Goal: Task Accomplishment & Management: Manage account settings

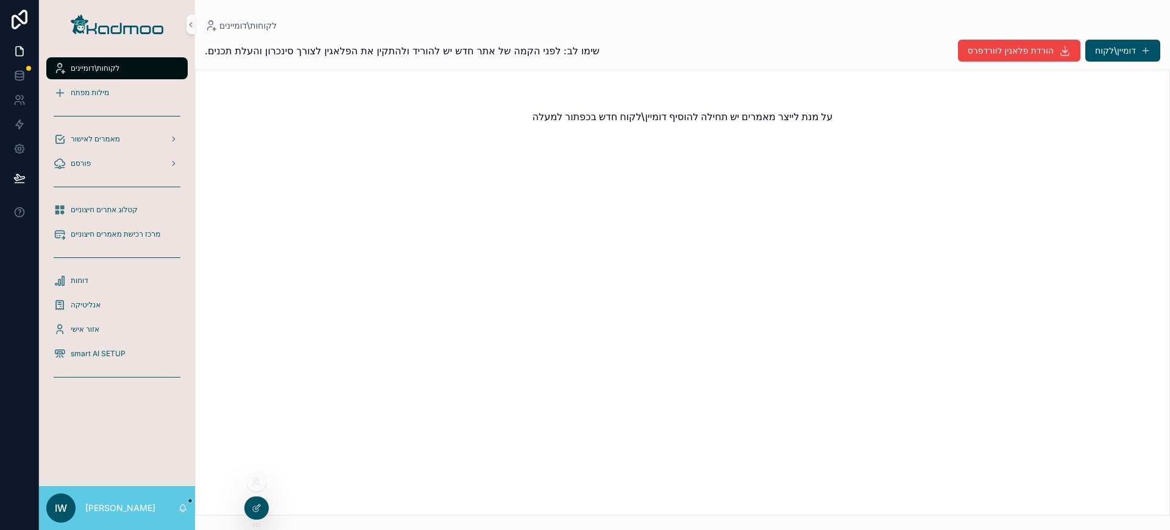
click at [259, 488] on div at bounding box center [257, 482] width 20 height 20
click at [259, 480] on icon at bounding box center [258, 479] width 1 height 3
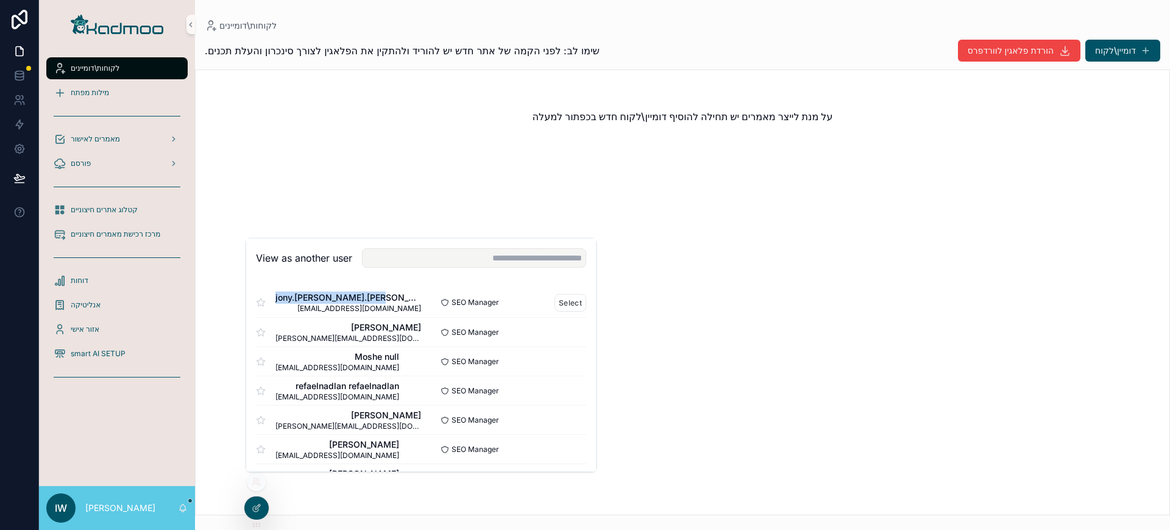
drag, startPoint x: 382, startPoint y: 294, endPoint x: 262, endPoint y: 288, distance: 120.2
click at [262, 288] on div "jony.asulin jony.asulin jony.asulin@gmail.com SEO Manager Select" at bounding box center [421, 302] width 330 height 29
copy span "jony.asulin jony.asulin"
click at [21, 102] on icon at bounding box center [18, 103] width 6 height 3
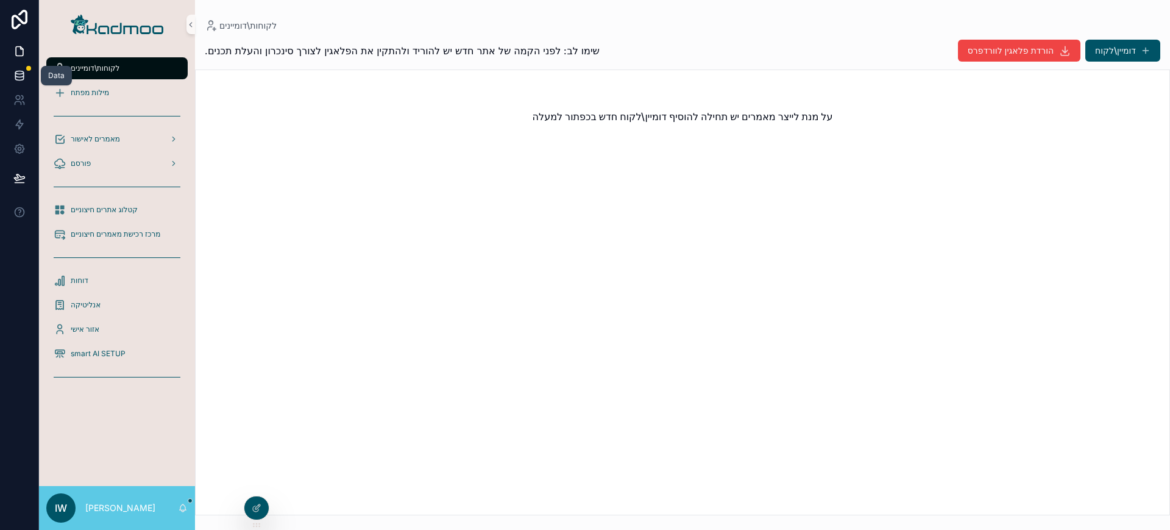
click at [18, 87] on link at bounding box center [19, 75] width 38 height 24
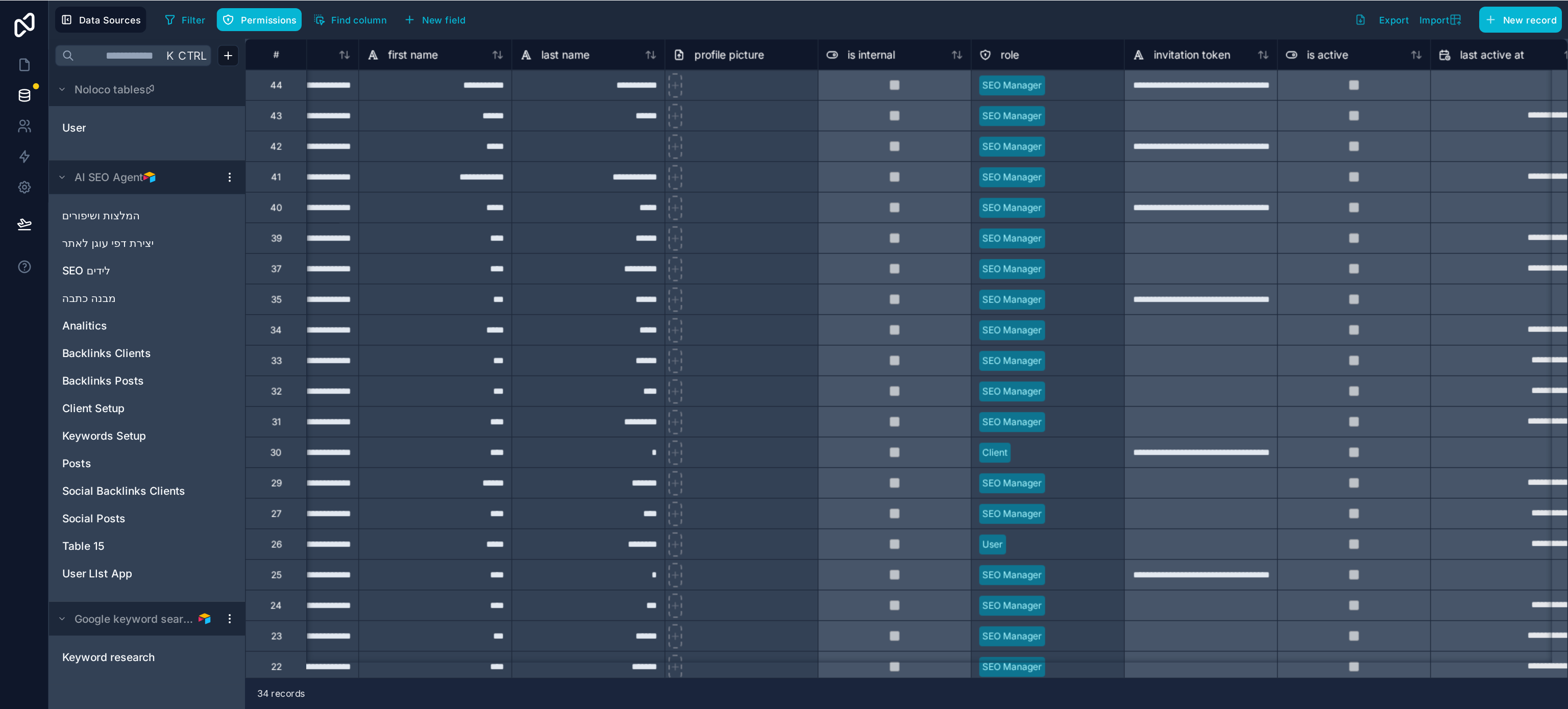
scroll to position [0, 67]
click at [63, 90] on link "User" at bounding box center [82, 85] width 83 height 10
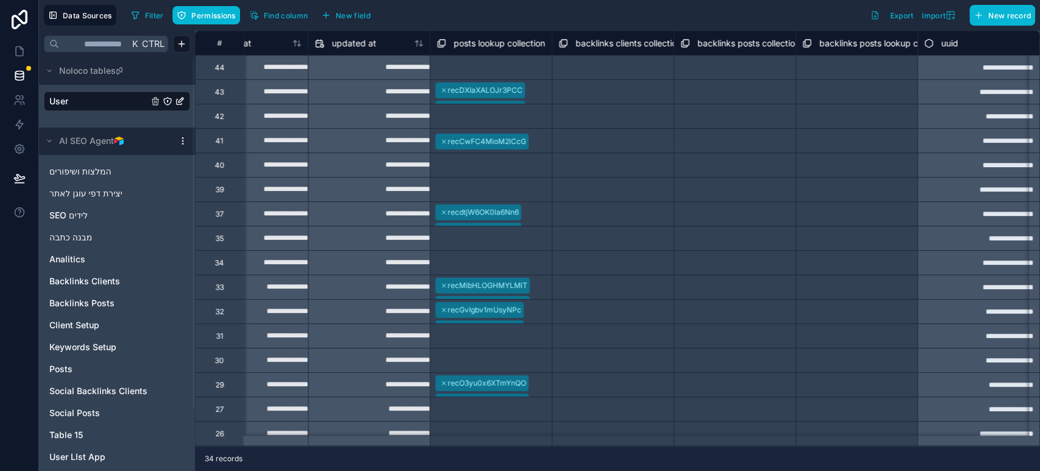
scroll to position [0, 1774]
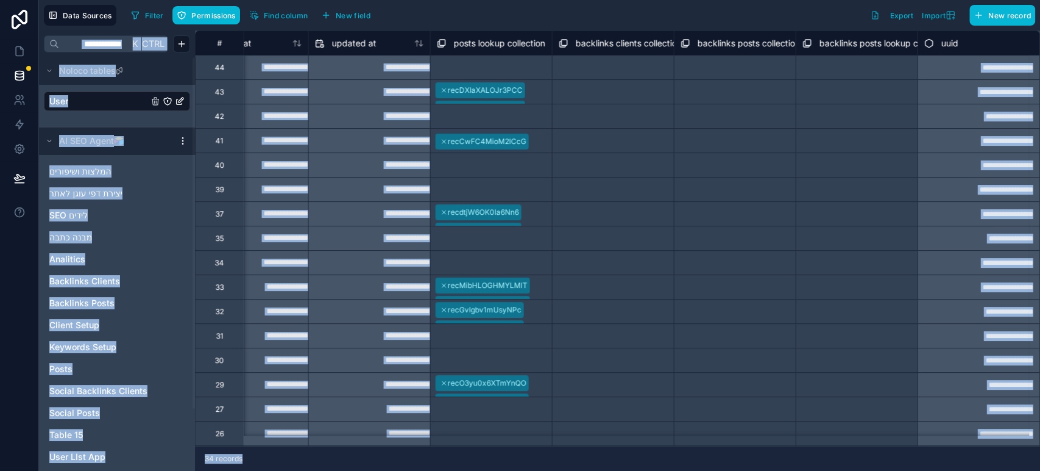
drag, startPoint x: 869, startPoint y: 463, endPoint x: 937, endPoint y: 481, distance: 70.7
click at [937, 471] on html "**********" at bounding box center [520, 235] width 1040 height 471
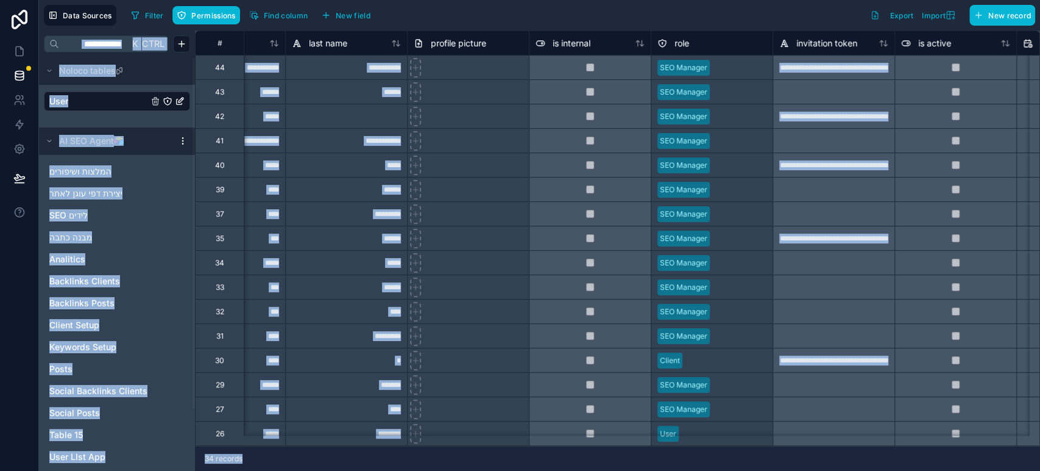
scroll to position [0, 0]
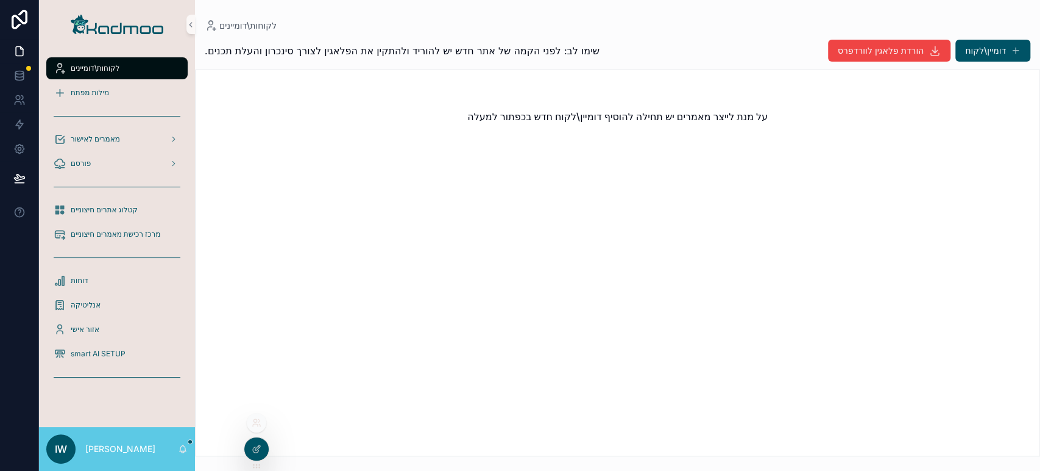
click at [254, 420] on icon at bounding box center [255, 420] width 3 height 3
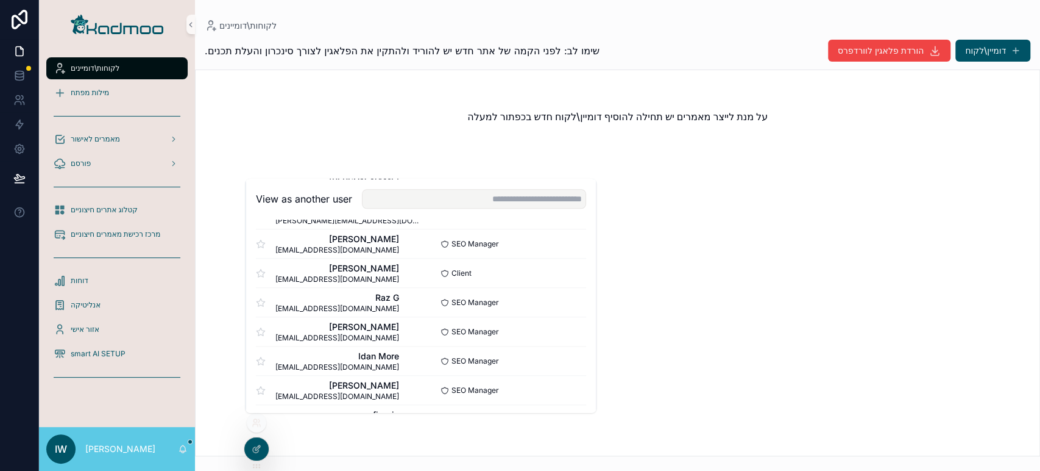
scroll to position [820, 0]
click at [560, 300] on button "Select" at bounding box center [571, 301] width 32 height 18
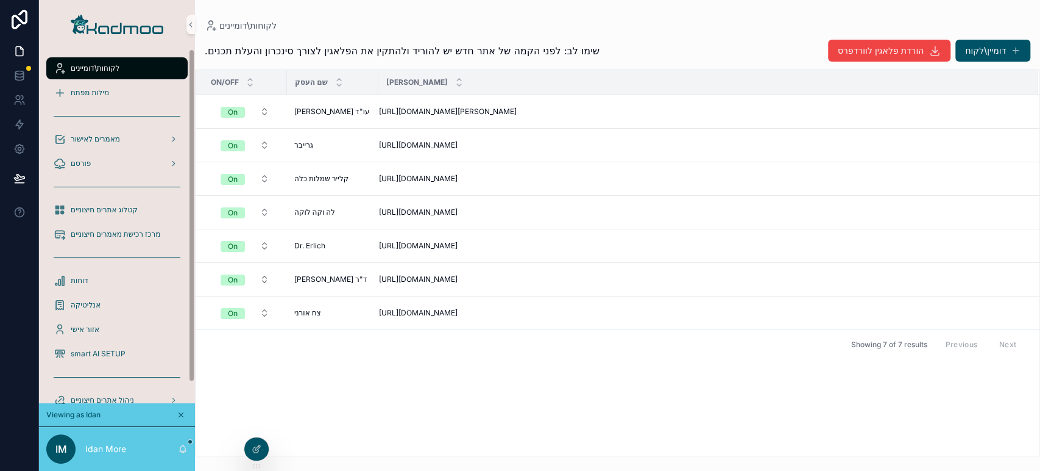
click at [92, 59] on div "לקוחות\דומיינים" at bounding box center [117, 69] width 127 height 20
click at [254, 418] on icon at bounding box center [257, 423] width 10 height 10
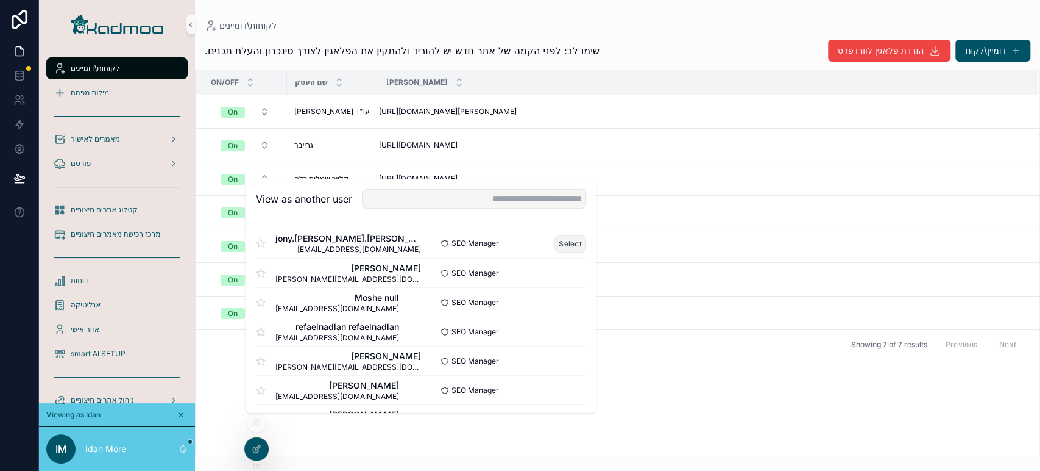
click at [555, 243] on button "Select" at bounding box center [571, 243] width 32 height 18
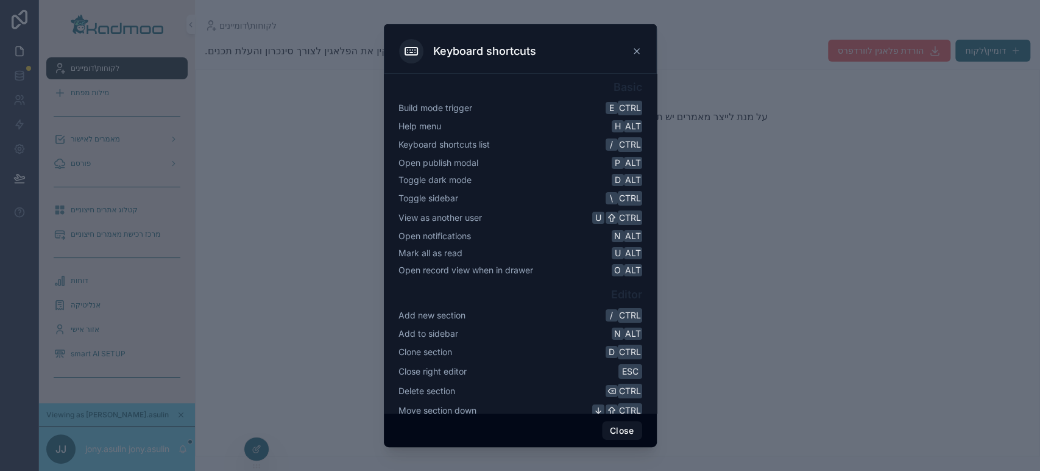
click at [635, 54] on icon at bounding box center [637, 51] width 10 height 10
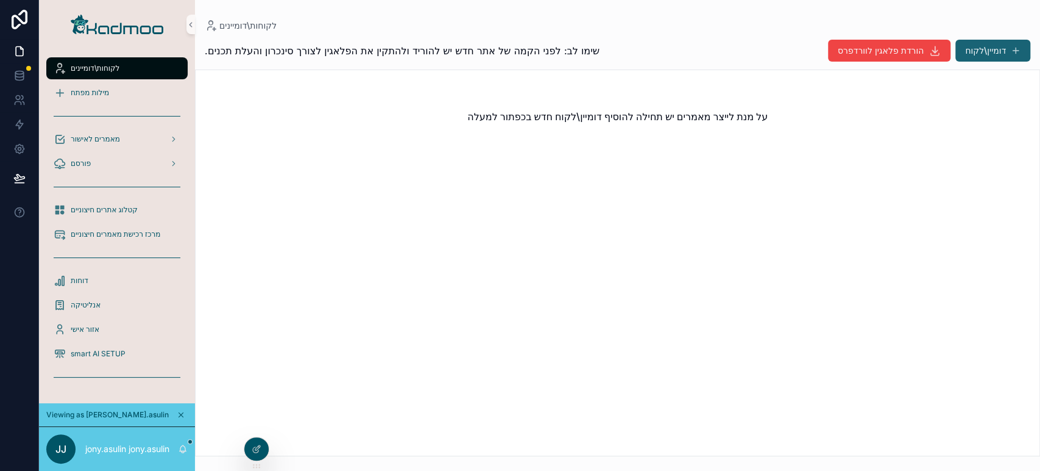
click at [991, 54] on button "דומיין\לקוח" at bounding box center [993, 51] width 75 height 22
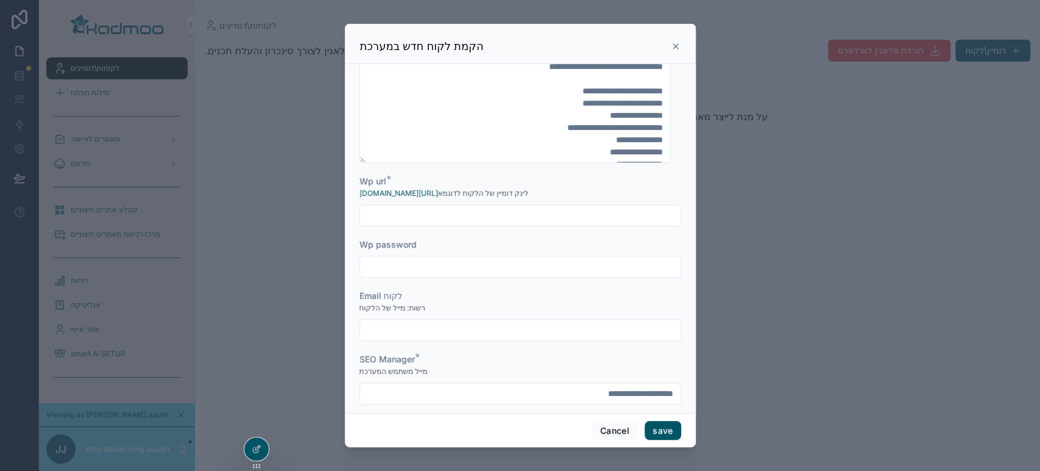
scroll to position [787, 0]
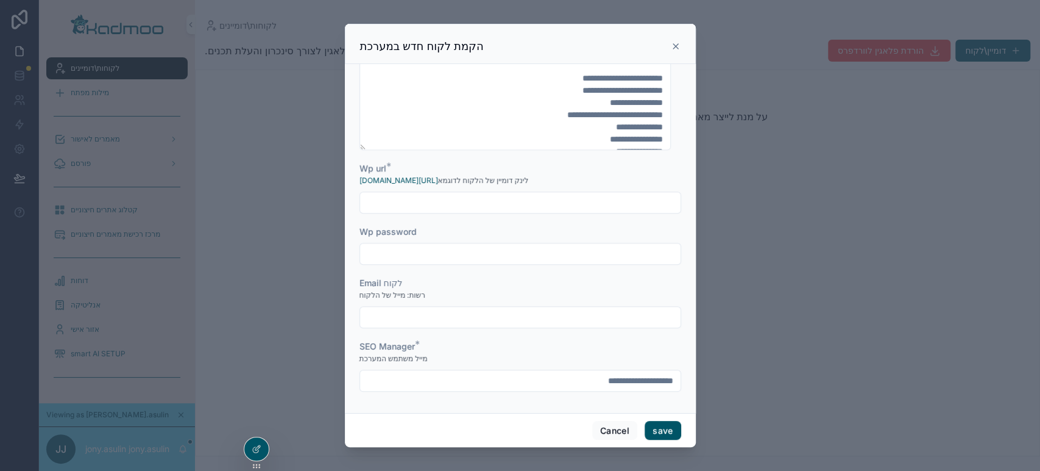
click at [502, 198] on input "scrollable content" at bounding box center [520, 202] width 321 height 17
paste input "**********"
type input "**********"
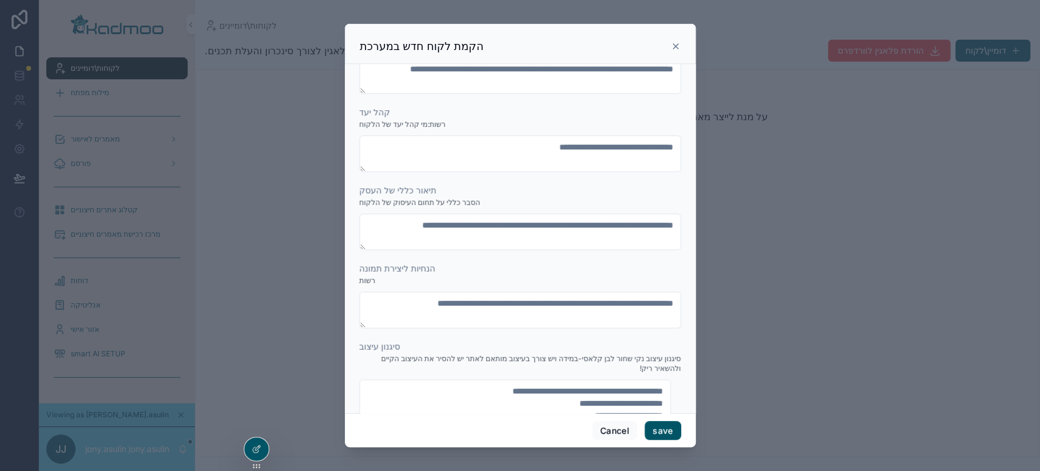
scroll to position [0, 0]
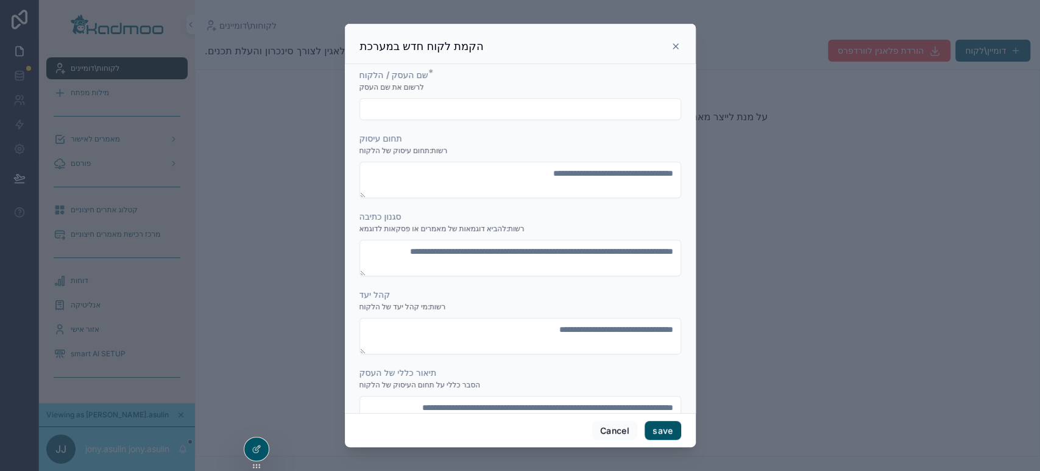
click at [574, 101] on input "scrollable content" at bounding box center [520, 109] width 321 height 17
type input "**********"
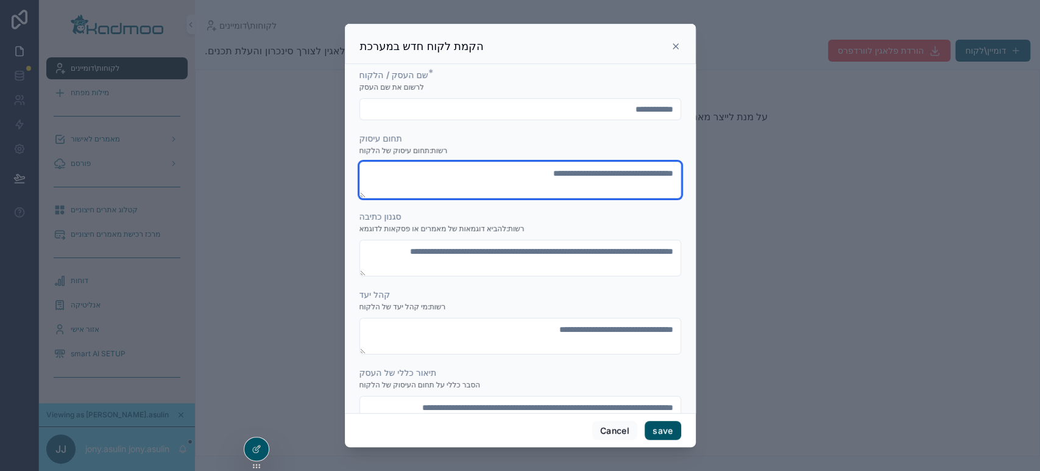
click at [497, 180] on textarea "scrollable content" at bounding box center [521, 180] width 322 height 37
type textarea "**********"
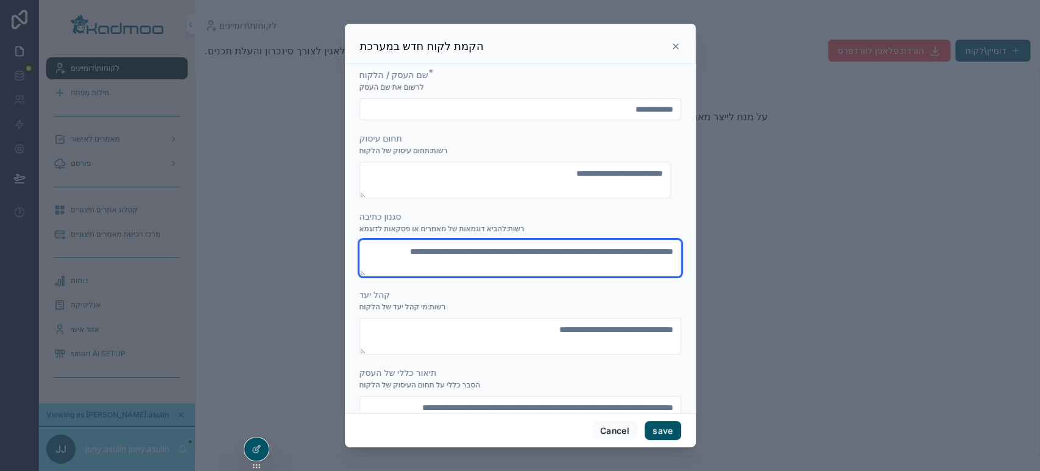
click at [525, 262] on textarea "scrollable content" at bounding box center [521, 258] width 322 height 37
type textarea "*********"
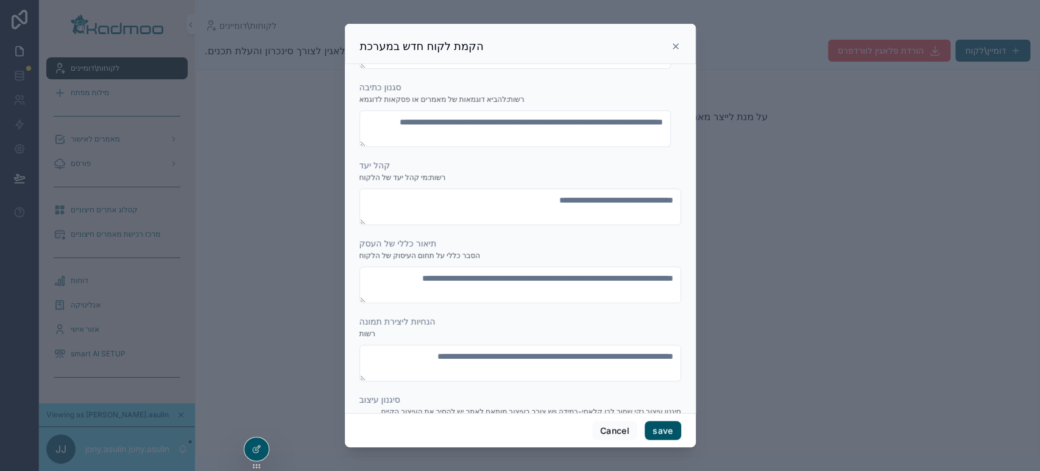
scroll to position [132, 0]
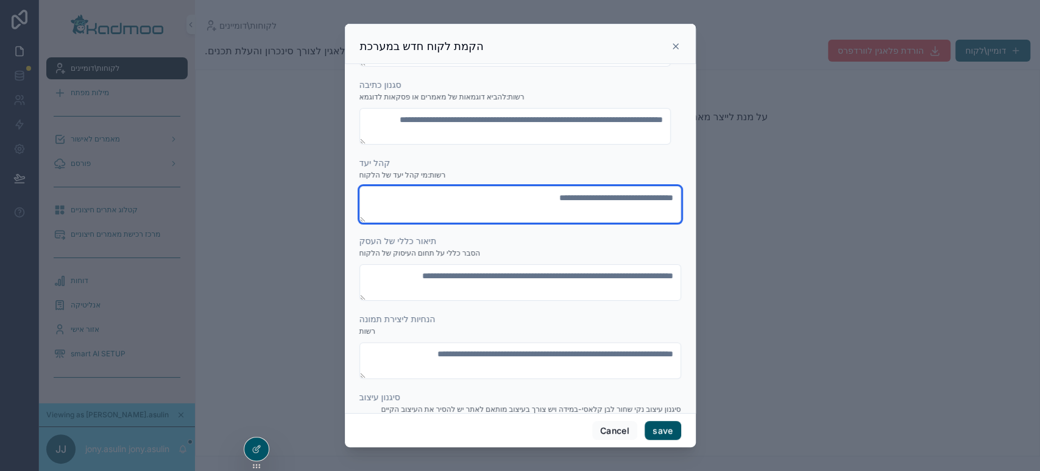
click at [593, 195] on textarea "scrollable content" at bounding box center [521, 204] width 322 height 37
type textarea "**********"
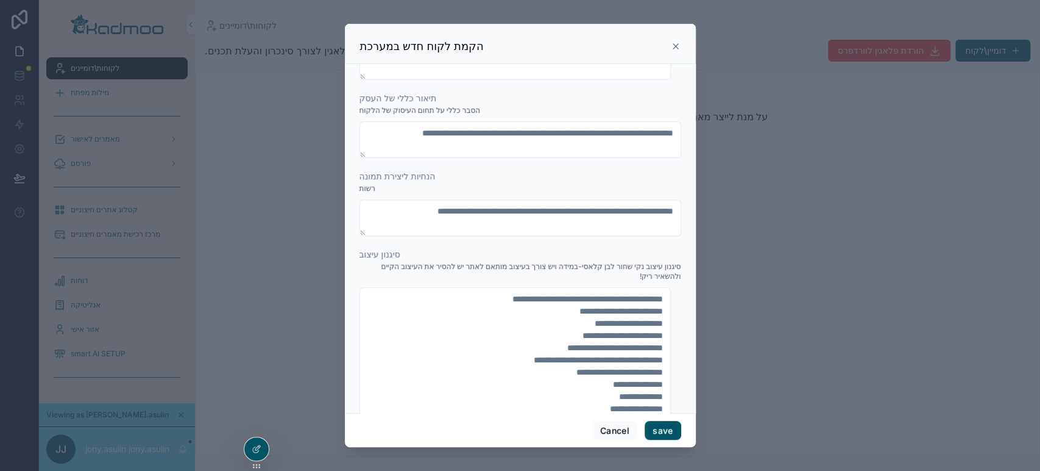
scroll to position [271, 0]
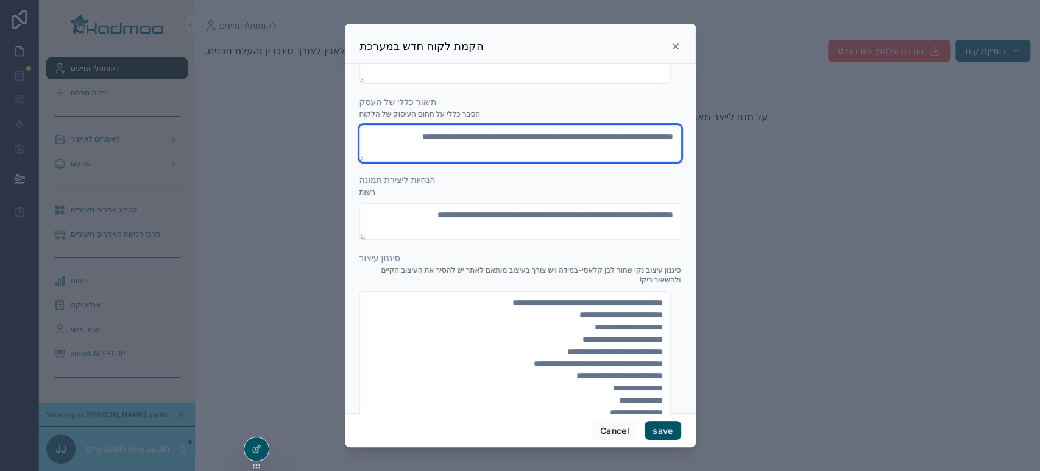
click at [614, 148] on textarea "scrollable content" at bounding box center [521, 143] width 322 height 37
paste textarea "**********"
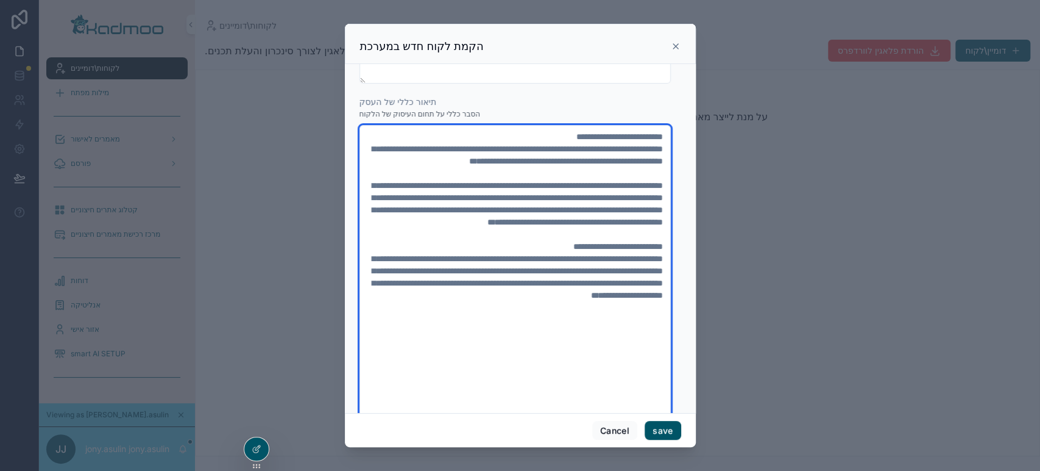
type textarea "**********"
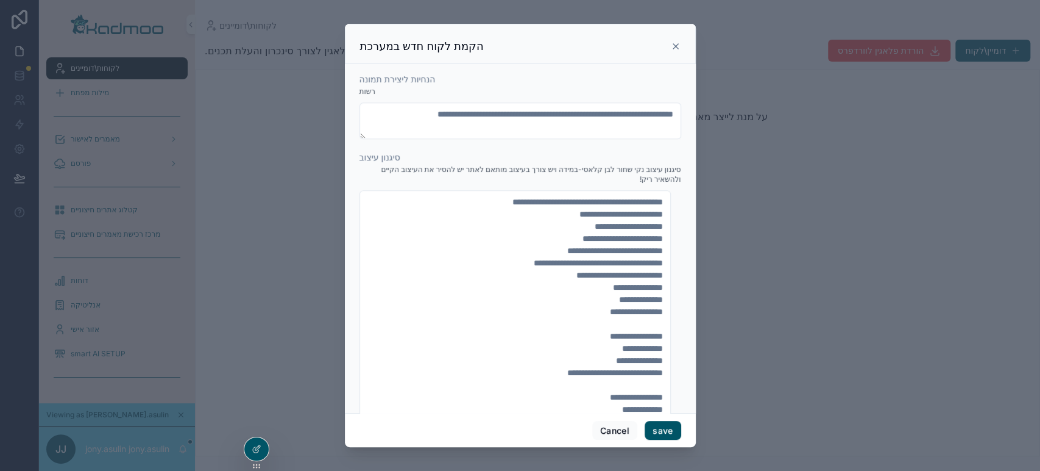
scroll to position [703, 0]
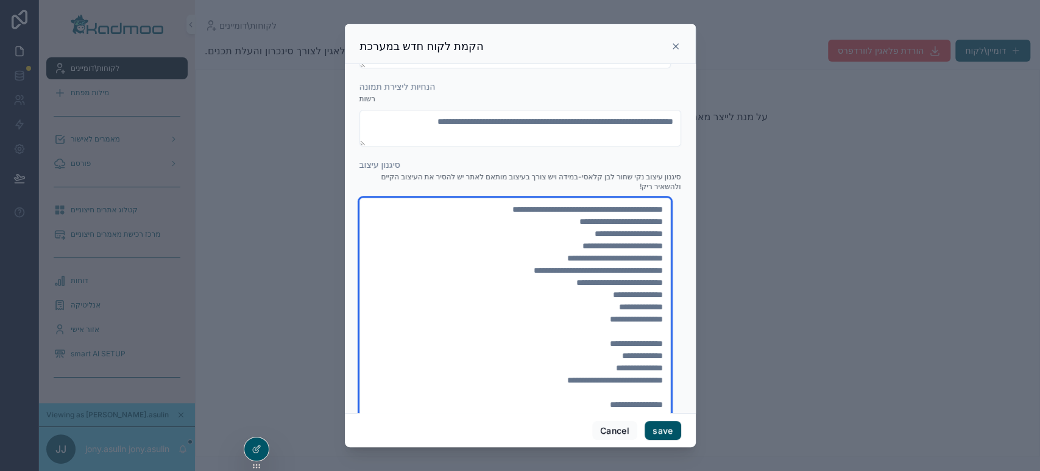
click at [567, 258] on textarea "**********" at bounding box center [515, 385] width 311 height 377
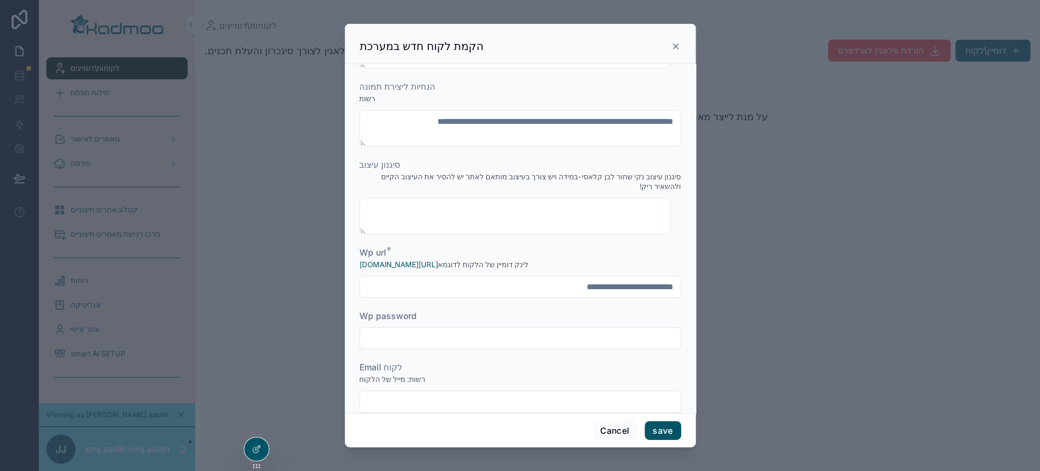
scroll to position [787, 0]
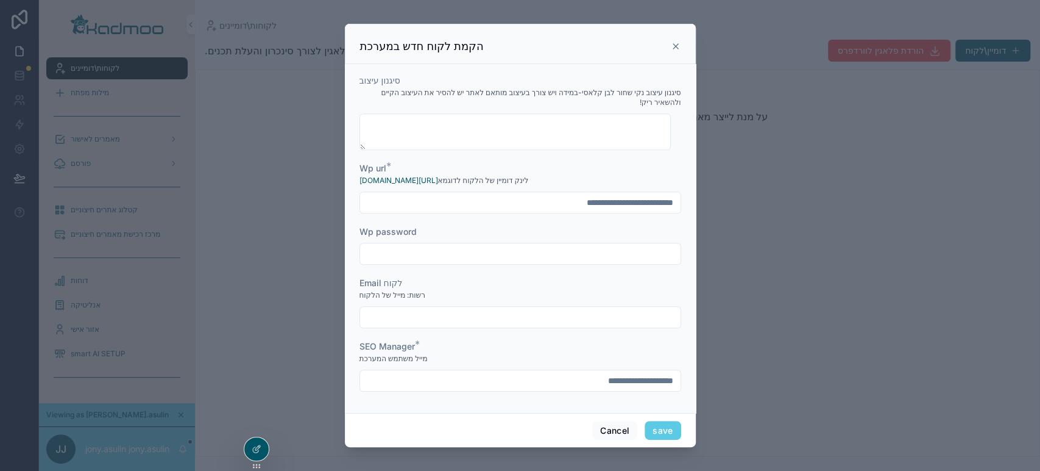
click at [672, 424] on button "save" at bounding box center [663, 431] width 36 height 20
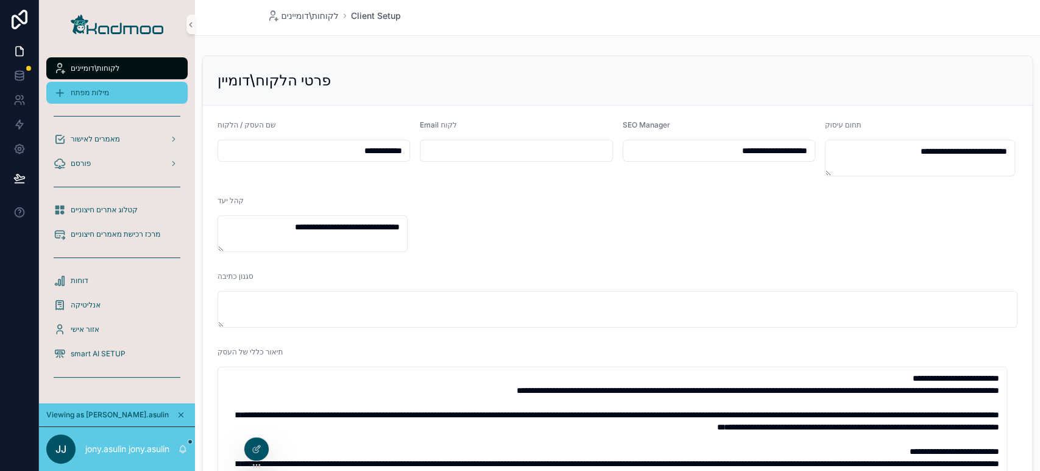
click at [78, 96] on span "מילות מפתח" at bounding box center [90, 93] width 38 height 10
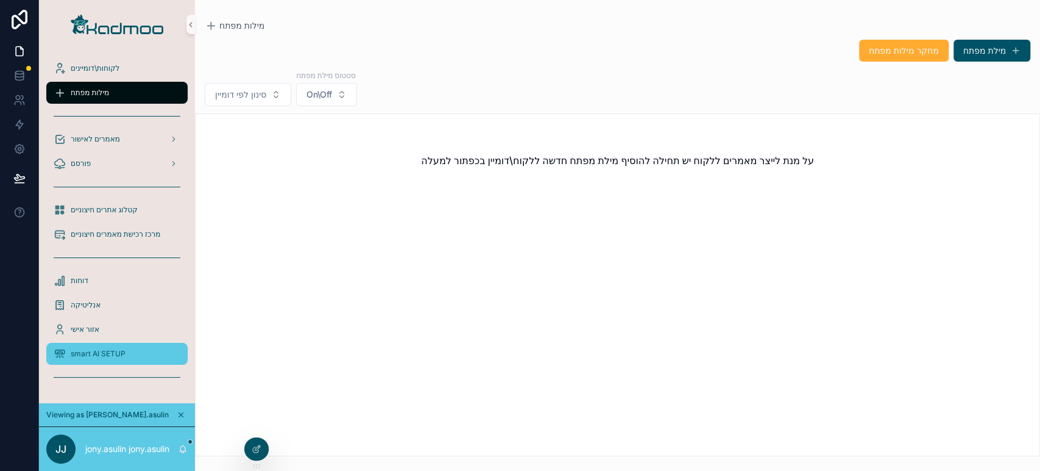
click at [110, 352] on span "smart AI SETUP" at bounding box center [98, 354] width 55 height 10
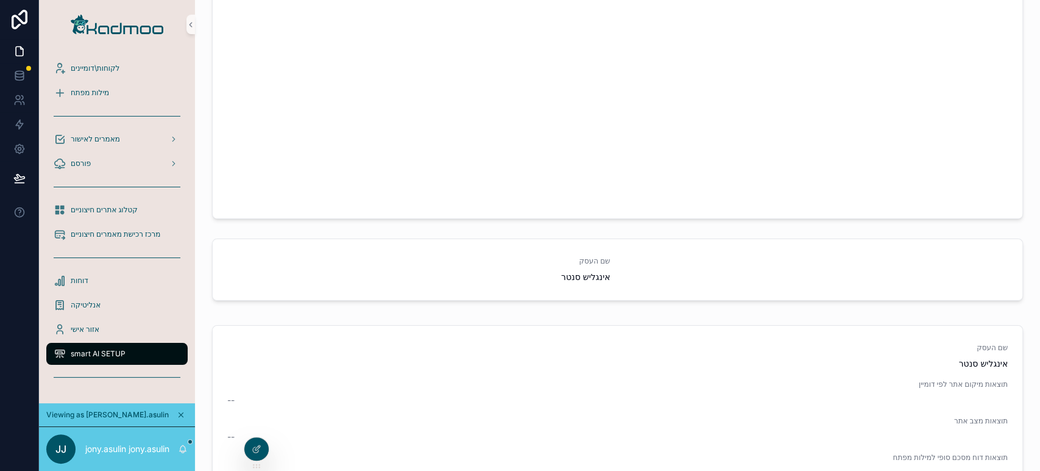
scroll to position [1012, 0]
click at [980, 269] on span "תחילת הקמה אוטומטית" at bounding box center [973, 270] width 73 height 10
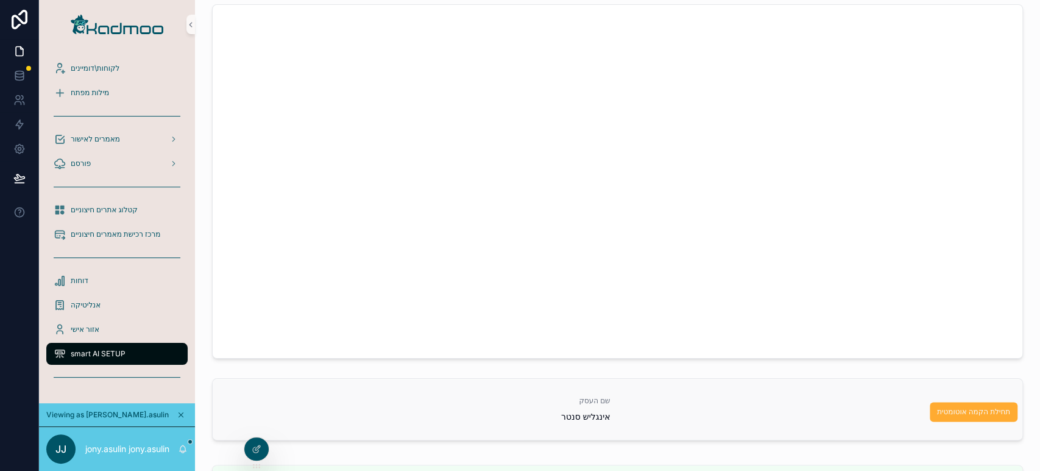
scroll to position [848, 0]
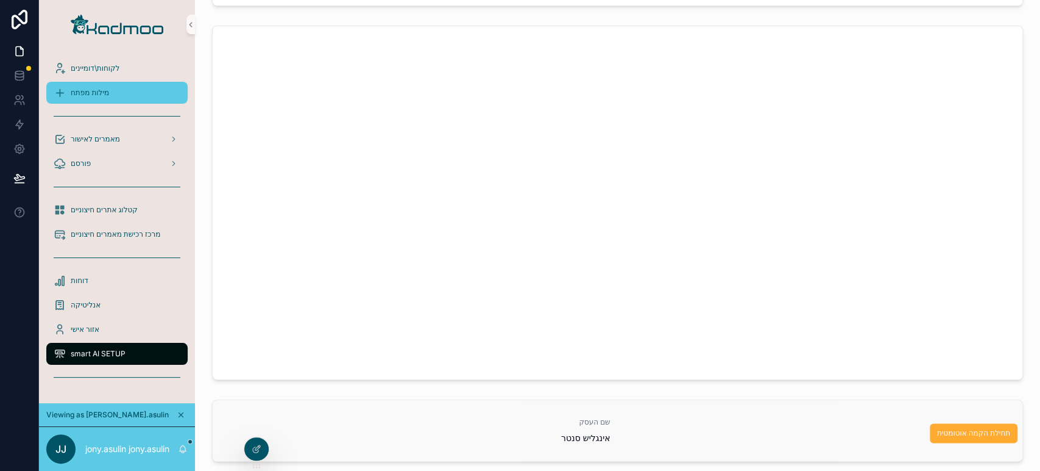
click at [122, 95] on div "מילות מפתח" at bounding box center [117, 93] width 127 height 20
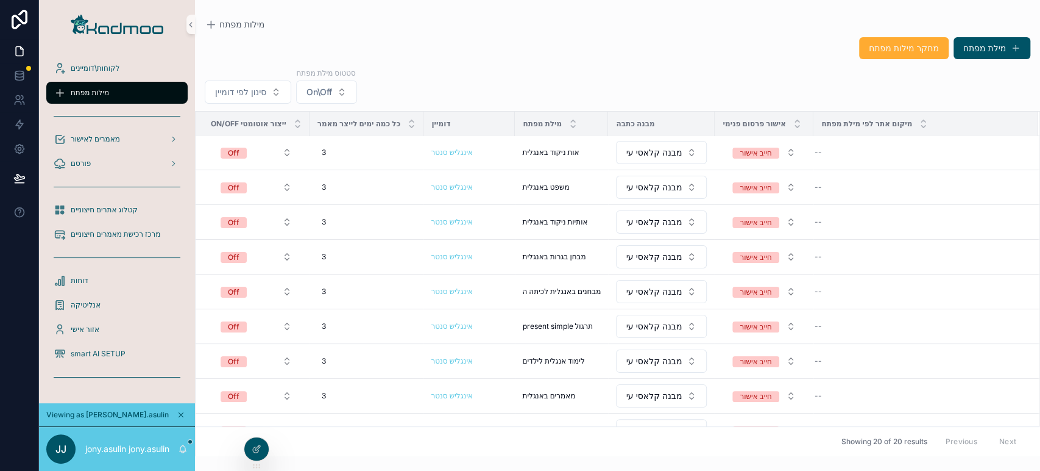
scroll to position [220, 0]
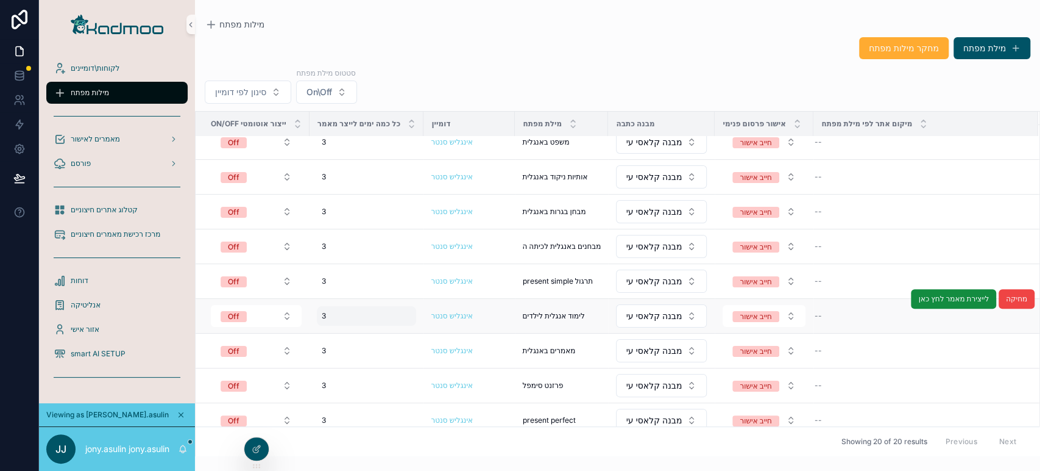
click at [379, 315] on div "3 3" at bounding box center [367, 316] width 100 height 20
click at [527, 313] on span "לימוד אנגלית לילדים" at bounding box center [553, 316] width 62 height 10
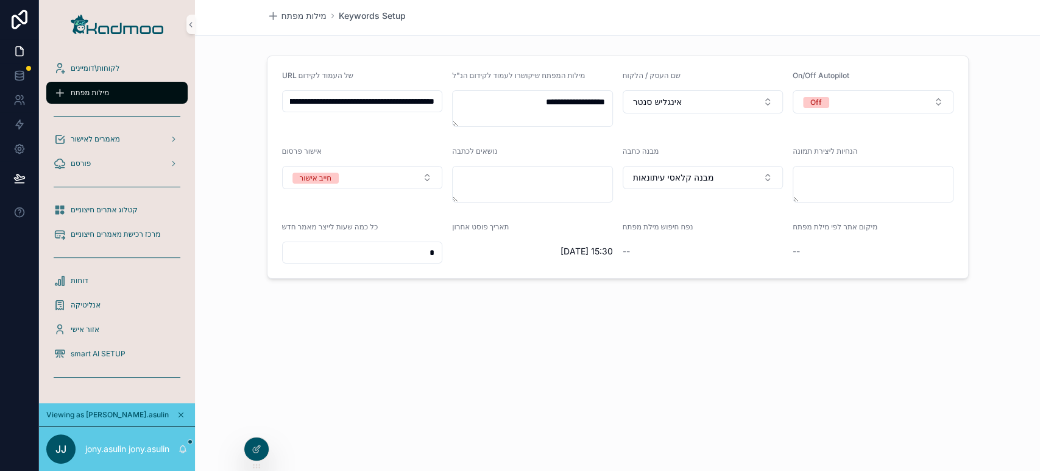
drag, startPoint x: 421, startPoint y: 102, endPoint x: 386, endPoint y: 108, distance: 34.6
click at [386, 108] on input "**********" at bounding box center [363, 101] width 160 height 17
click at [852, 105] on button "Off" at bounding box center [873, 101] width 161 height 23
click at [823, 165] on span "On" at bounding box center [812, 168] width 24 height 11
drag, startPoint x: 391, startPoint y: 252, endPoint x: 443, endPoint y: 255, distance: 51.3
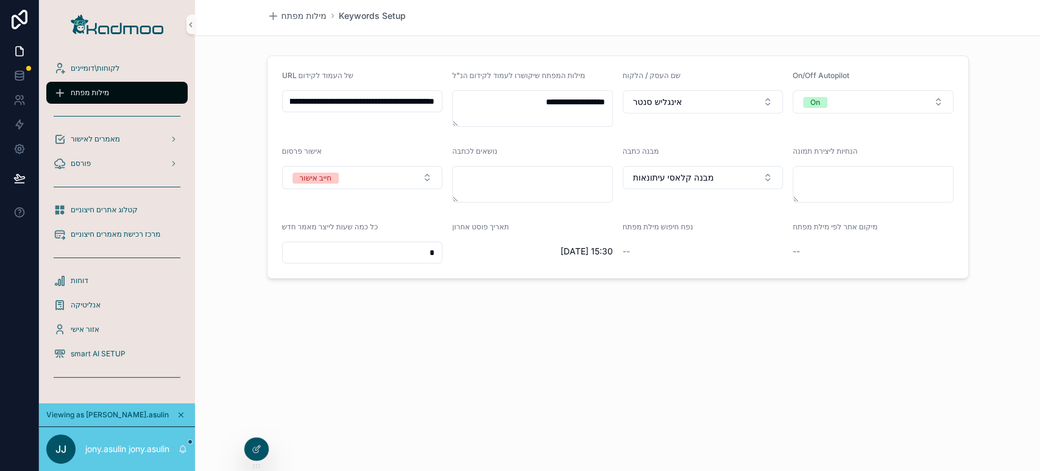
click at [443, 255] on form "**********" at bounding box center [618, 167] width 701 height 222
type input "*"
type input "**"
click at [691, 171] on span "מבנה קלאסי עיתונאות" at bounding box center [673, 177] width 81 height 12
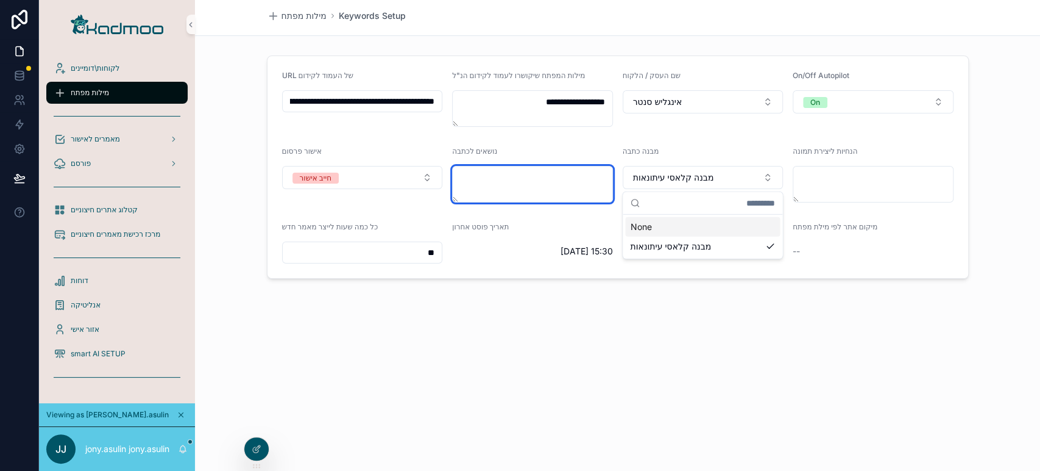
click at [507, 180] on textarea "scrollable content" at bounding box center [532, 184] width 161 height 37
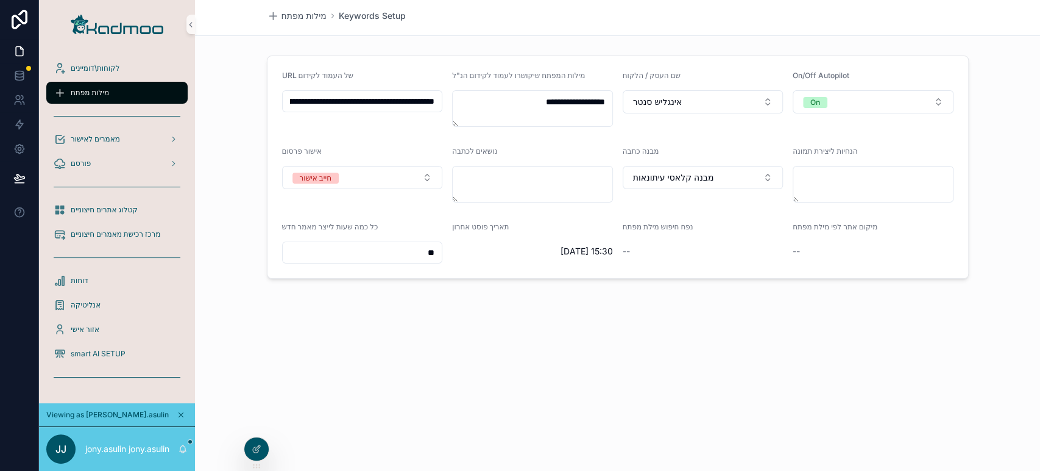
click at [92, 90] on span "מילות מפתח" at bounding box center [90, 93] width 38 height 10
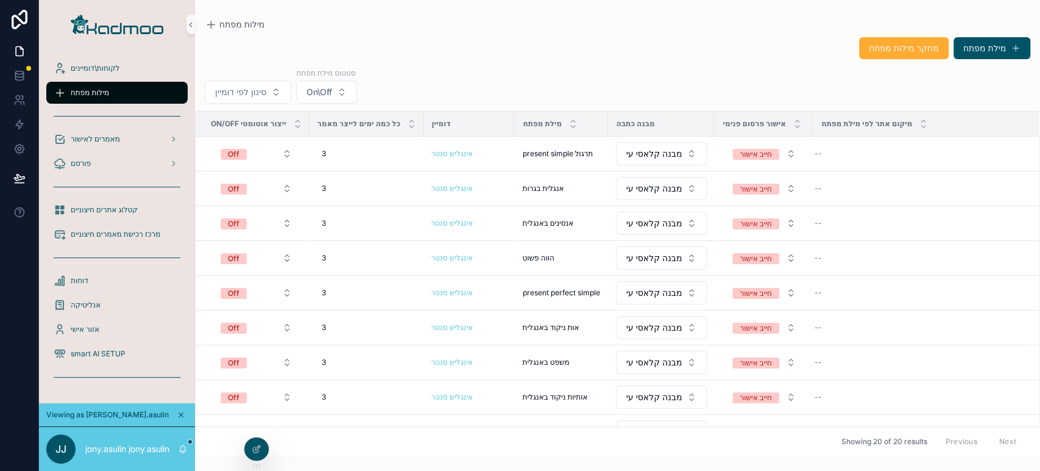
drag, startPoint x: 1039, startPoint y: 165, endPoint x: 1039, endPoint y: 231, distance: 66.4
click at [1039, 231] on div "On/Off ייצור אוטומטי כל כמה ימים לייצר מאמר דומיין מילת מפתח מבנה כתבה אישור פר…" at bounding box center [617, 283] width 845 height 345
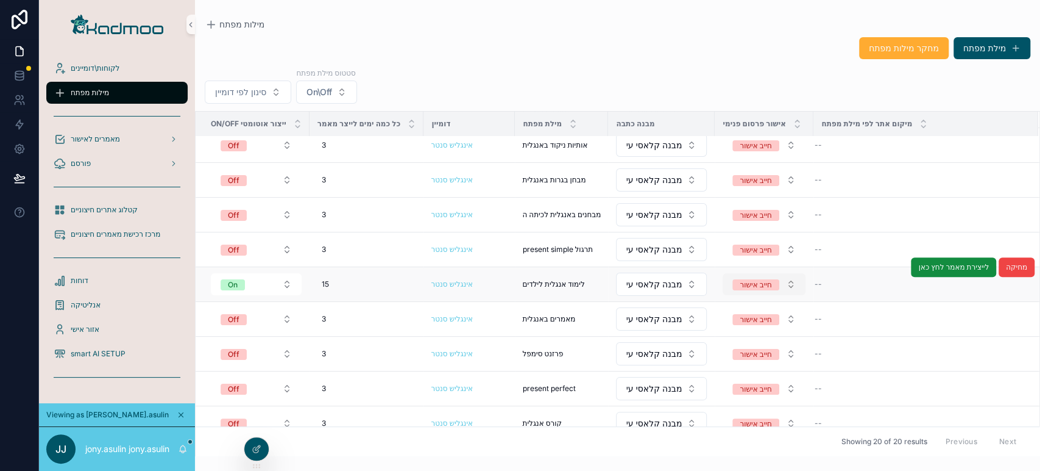
click at [764, 285] on div "חייב אישור" at bounding box center [756, 284] width 32 height 11
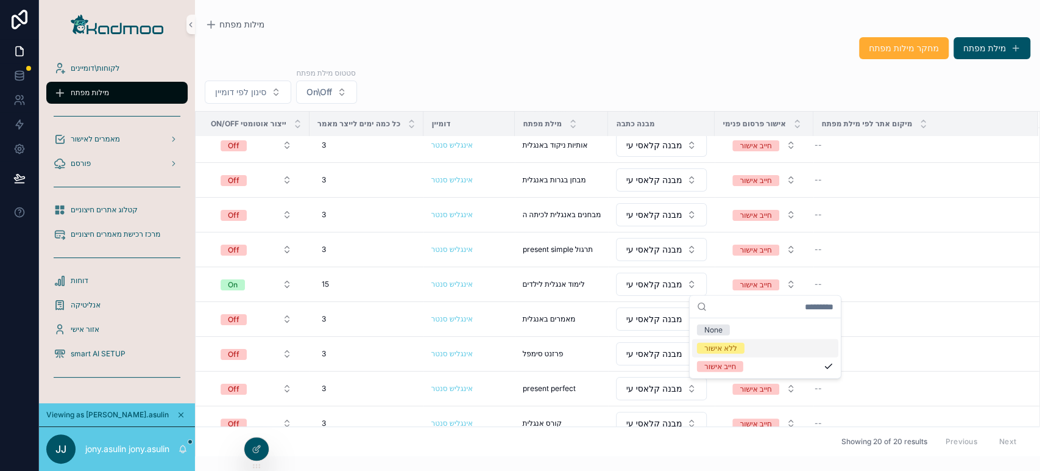
click at [727, 350] on div "ללא אישור" at bounding box center [721, 348] width 33 height 11
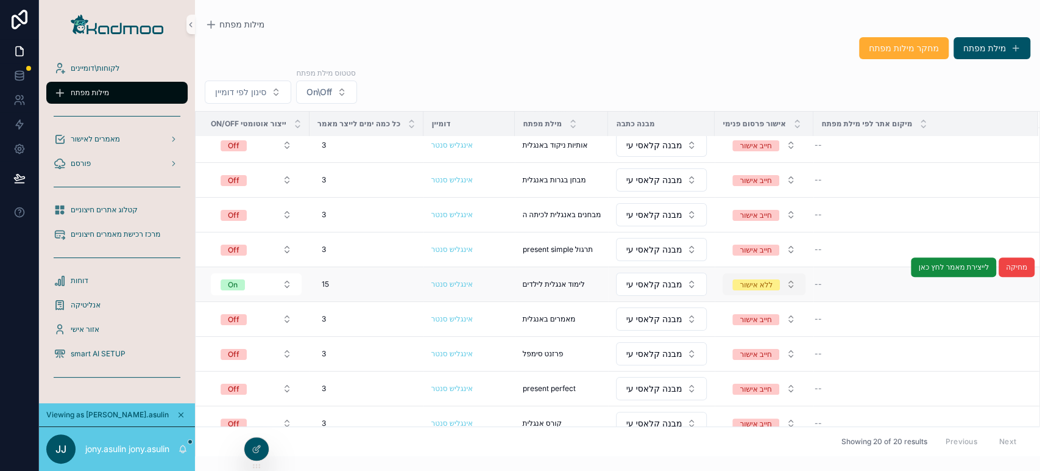
click at [778, 281] on span "ללא אישור" at bounding box center [757, 284] width 48 height 11
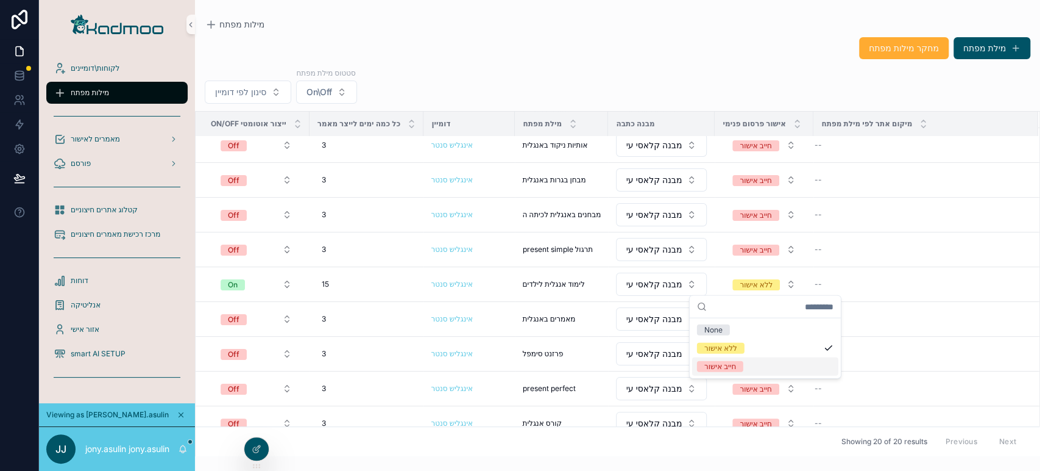
click at [731, 366] on div "חייב אישור" at bounding box center [721, 366] width 32 height 11
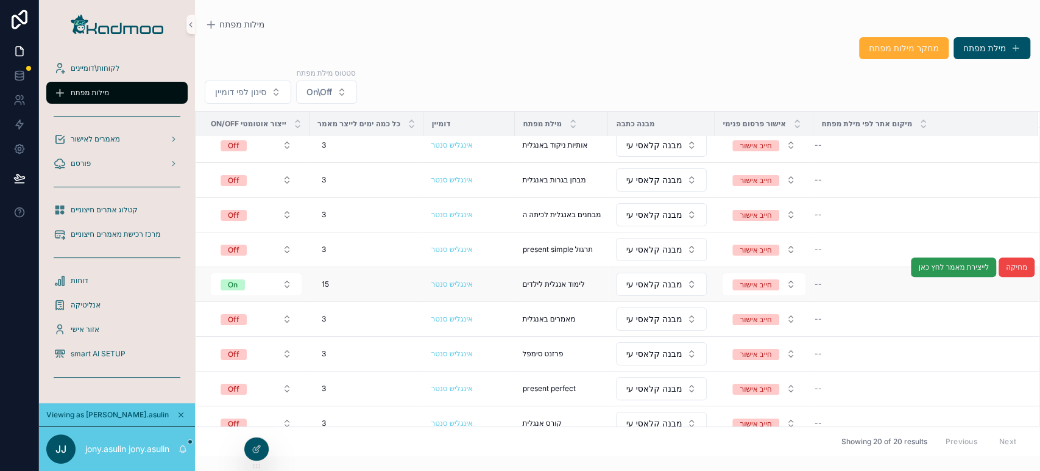
click at [940, 268] on span "לייצירת מאמר לחץ כאן" at bounding box center [954, 267] width 71 height 10
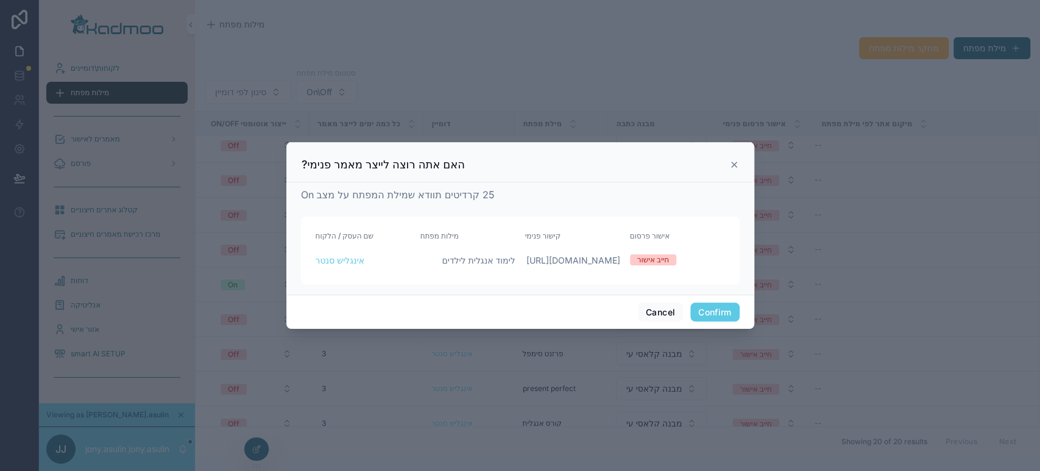
click at [723, 322] on button "Confirm" at bounding box center [715, 312] width 49 height 20
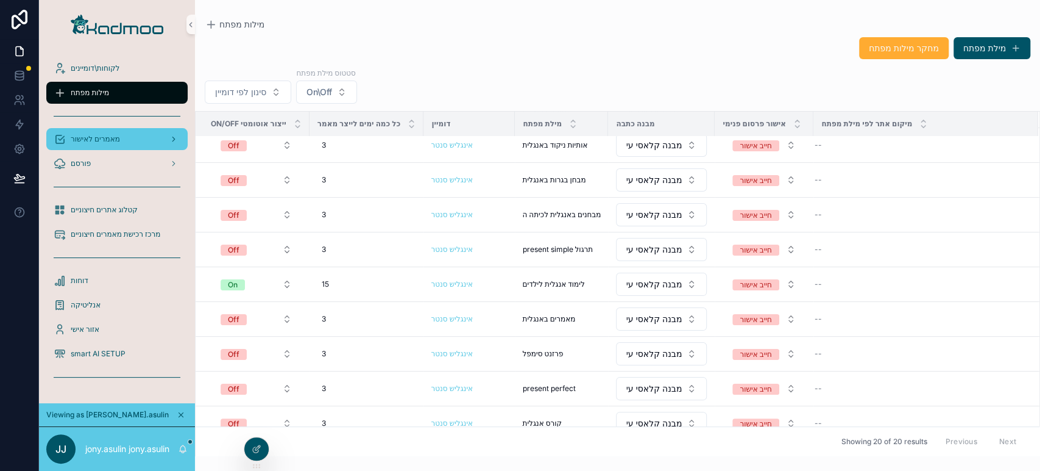
click at [149, 139] on div "מאמרים לאישור" at bounding box center [117, 139] width 127 height 20
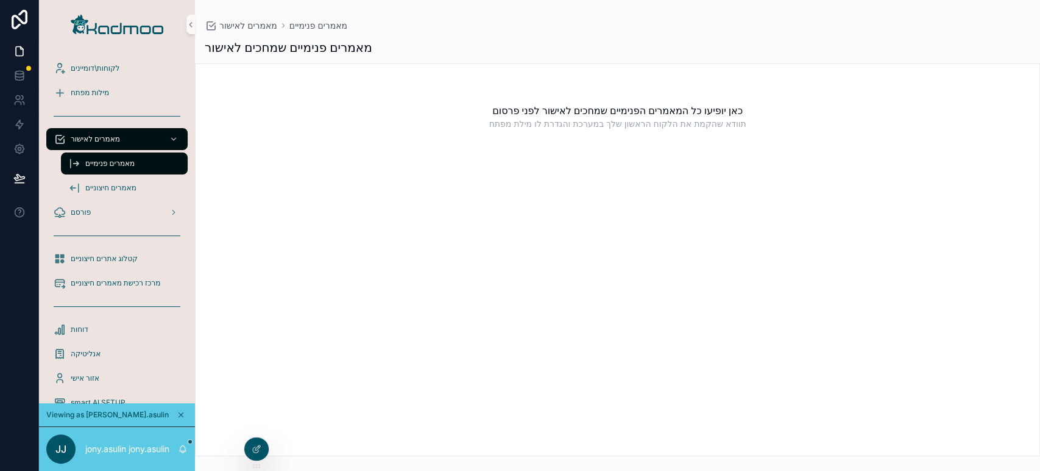
click at [119, 172] on div "מאמרים פנימיים" at bounding box center [124, 164] width 112 height 20
click at [119, 211] on div "פורסם" at bounding box center [117, 212] width 127 height 20
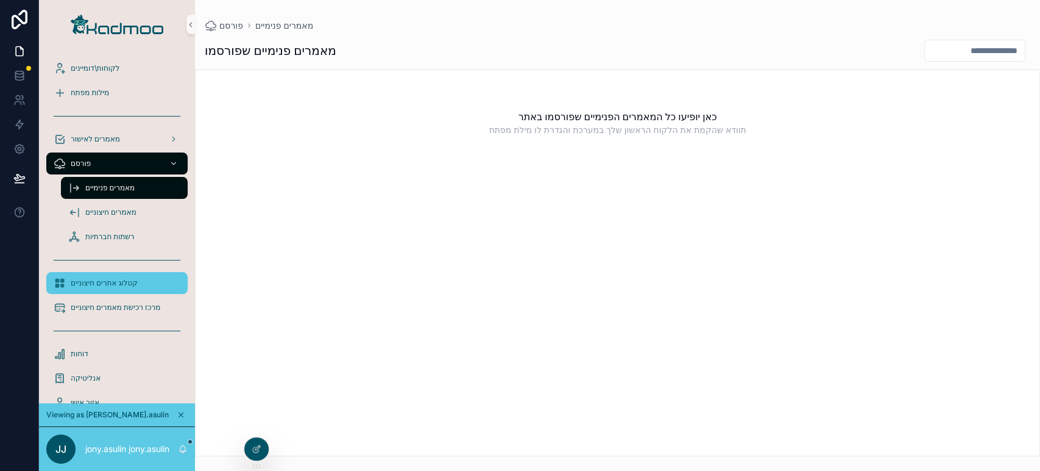
click at [117, 277] on div "קטלוג אתרים חיצוניים" at bounding box center [117, 283] width 127 height 20
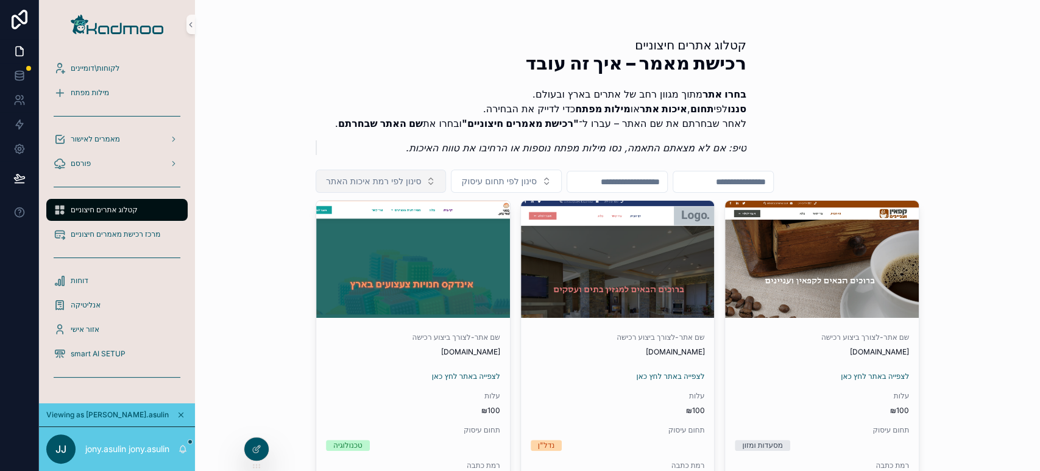
click at [397, 177] on span "סינון לפי רמת איכות האתר" at bounding box center [373, 181] width 95 height 12
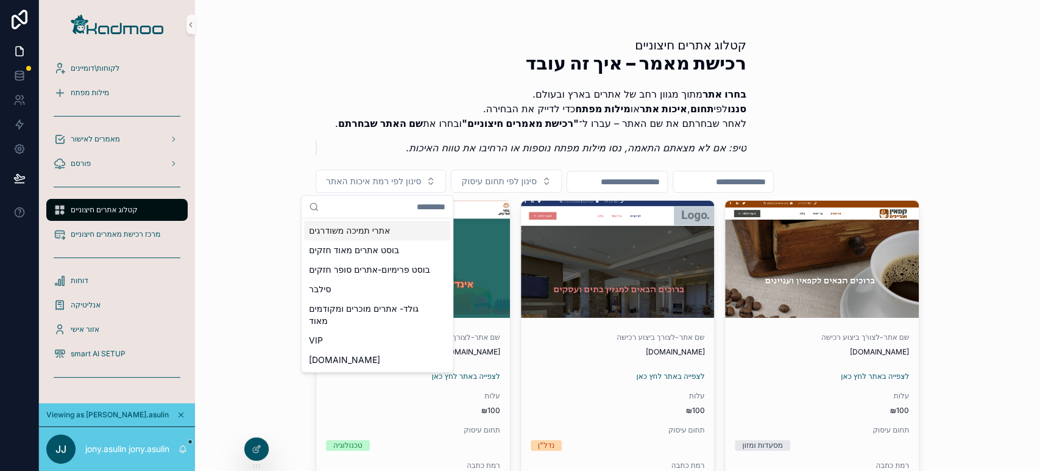
click at [507, 119] on strong ""רכישת מאמרים חיצוניים"" at bounding box center [520, 123] width 117 height 12
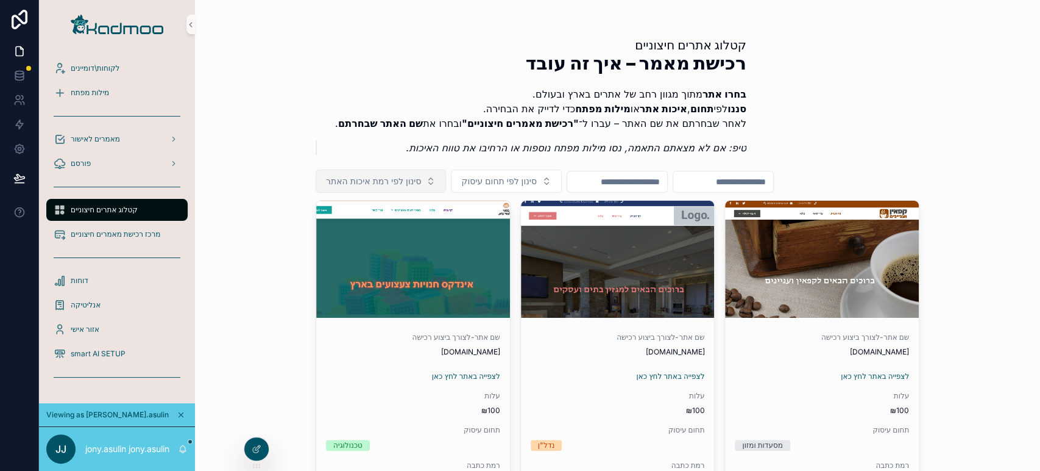
click at [408, 190] on button "סינון לפי רמת איכות האתר" at bounding box center [381, 180] width 130 height 23
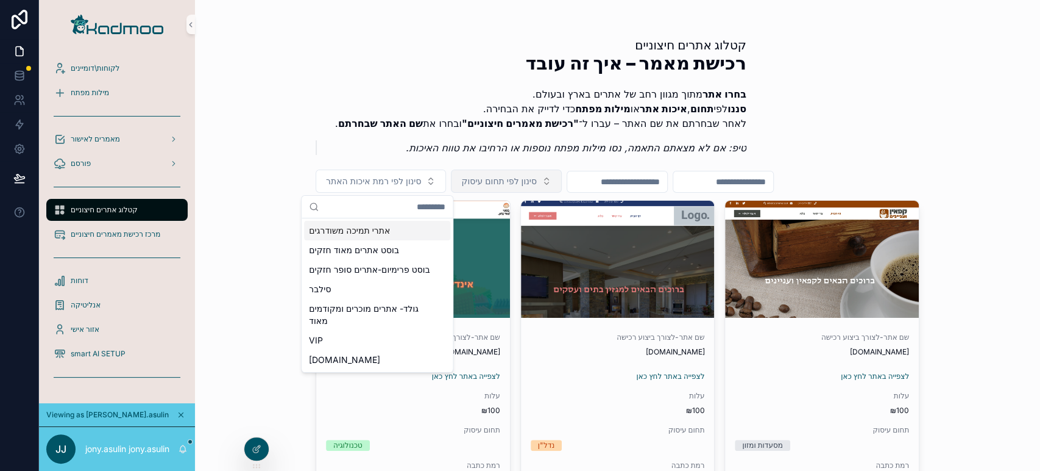
click at [457, 183] on button "סינון לפי תחום עיסוק" at bounding box center [506, 180] width 110 height 23
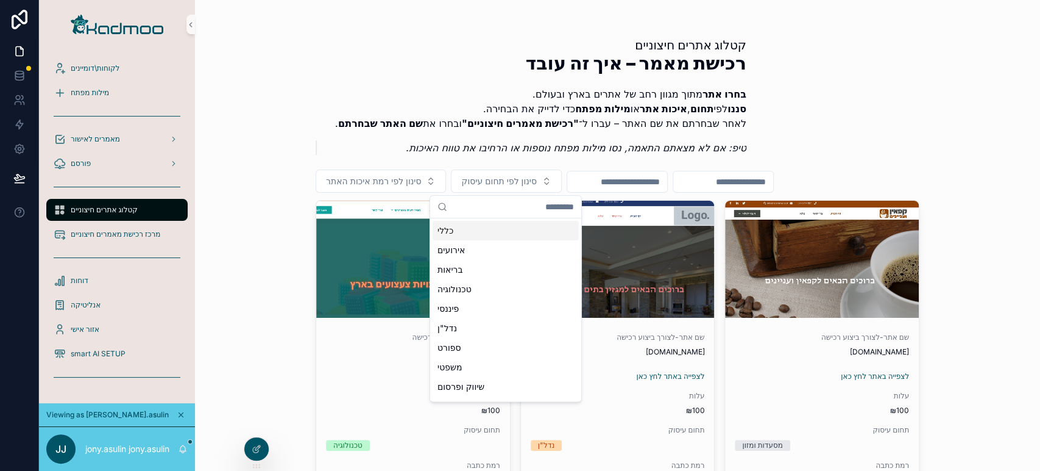
click at [463, 141] on p "טיפ: אם לא מצאתם התאמה, נסו מילות מפתח נוספות או הרחיבו את טווח האיכות." at bounding box center [537, 147] width 420 height 15
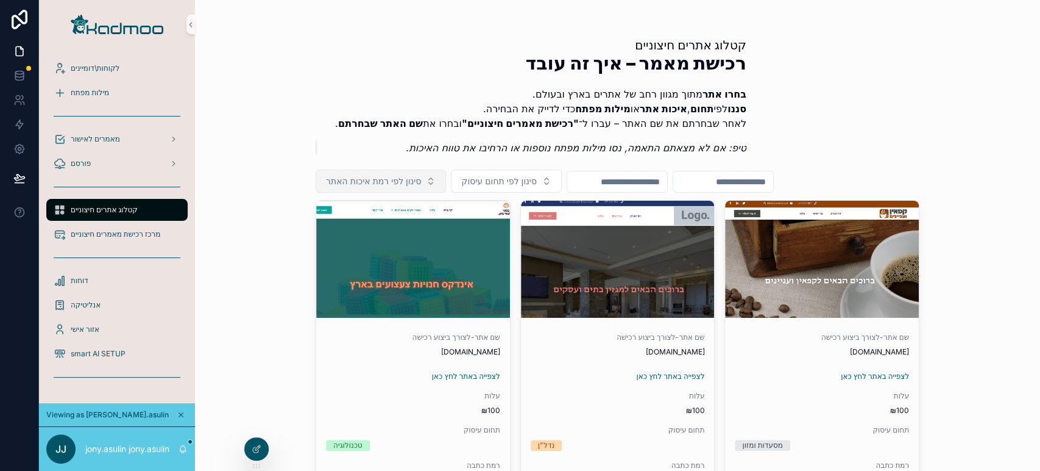
click at [418, 183] on span "סינון לפי רמת איכות האתר" at bounding box center [373, 181] width 95 height 12
click at [406, 171] on button "סינון לפי רמת איכות האתר" at bounding box center [381, 180] width 130 height 23
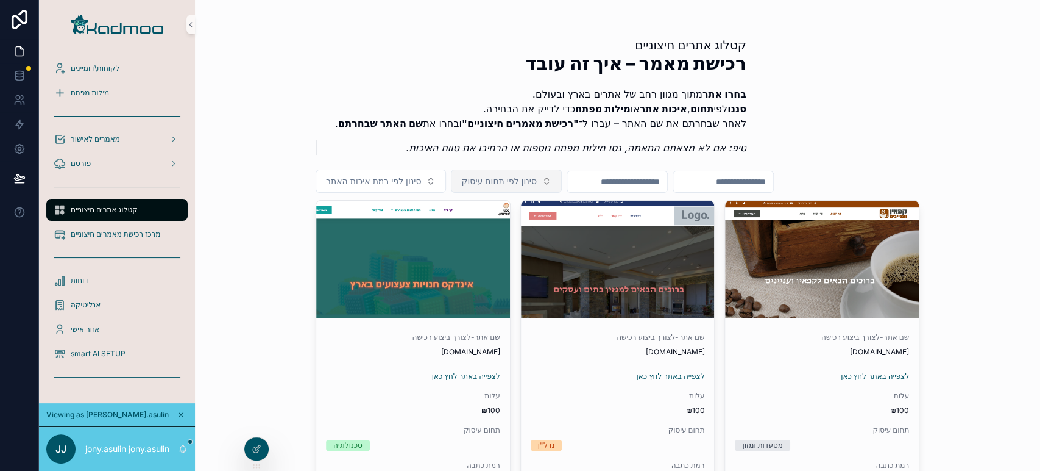
click at [519, 174] on button "סינון לפי תחום עיסוק" at bounding box center [506, 180] width 110 height 23
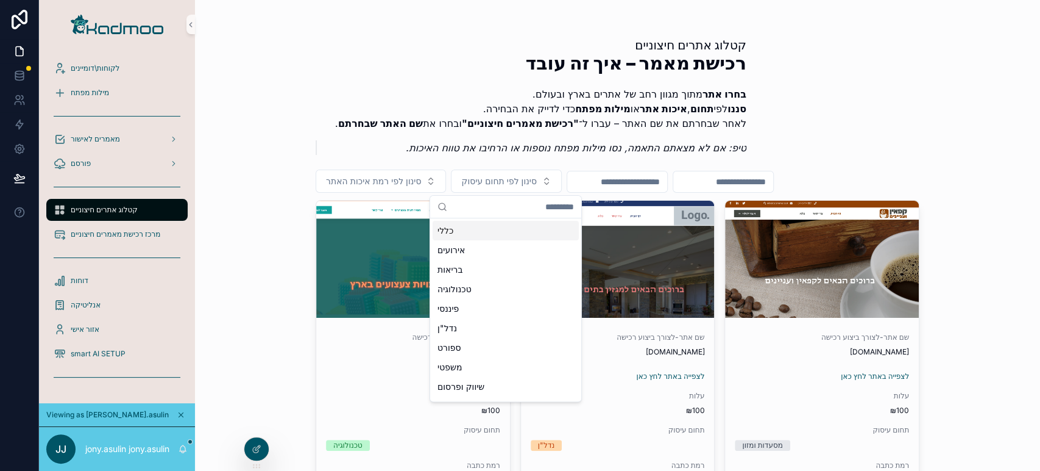
click at [552, 210] on input "scrollable content" at bounding box center [513, 207] width 122 height 22
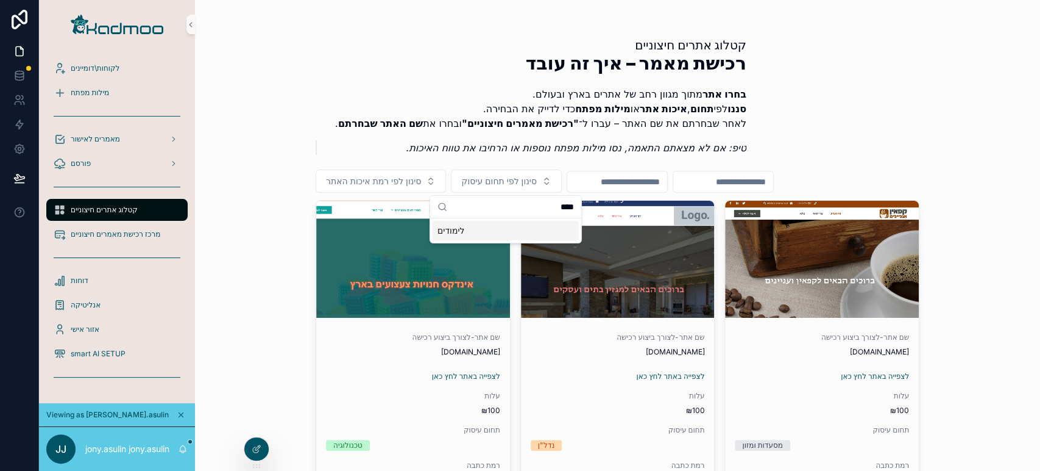
type input "****"
click at [546, 235] on div "לימודים" at bounding box center [506, 231] width 146 height 20
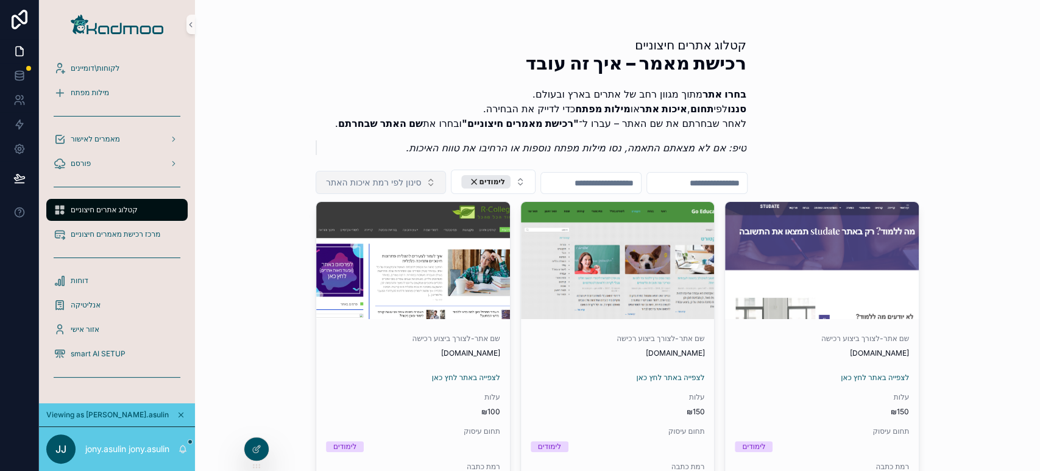
click at [407, 189] on button "סינון לפי רמת איכות האתר" at bounding box center [381, 182] width 130 height 23
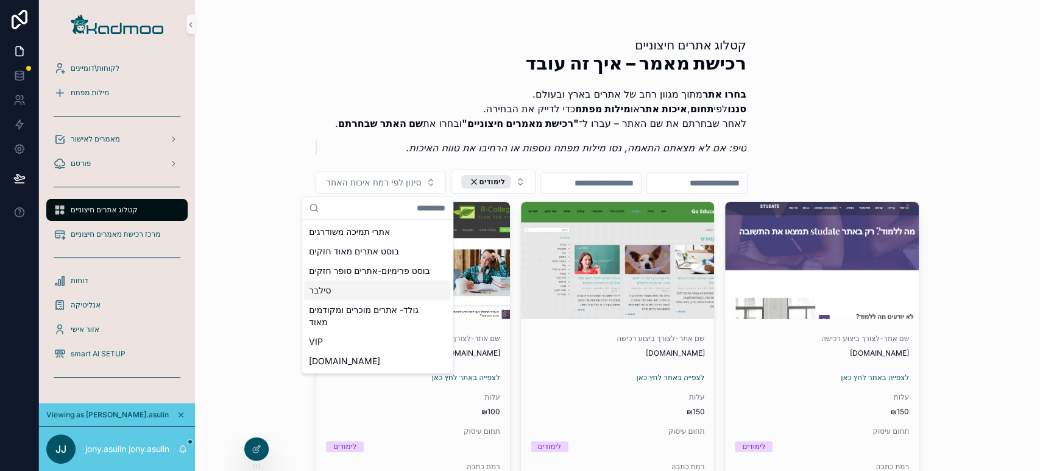
click at [393, 300] on div "סילבר" at bounding box center [377, 290] width 146 height 20
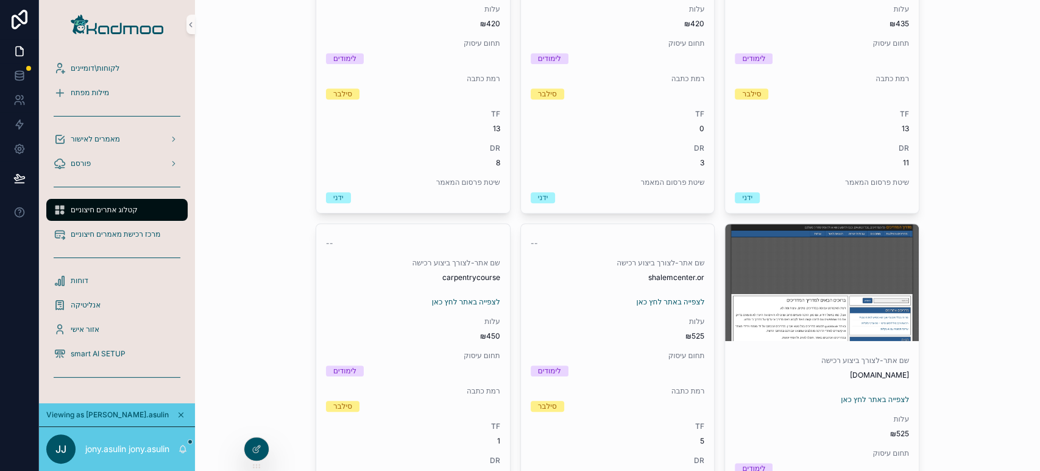
scroll to position [384, 0]
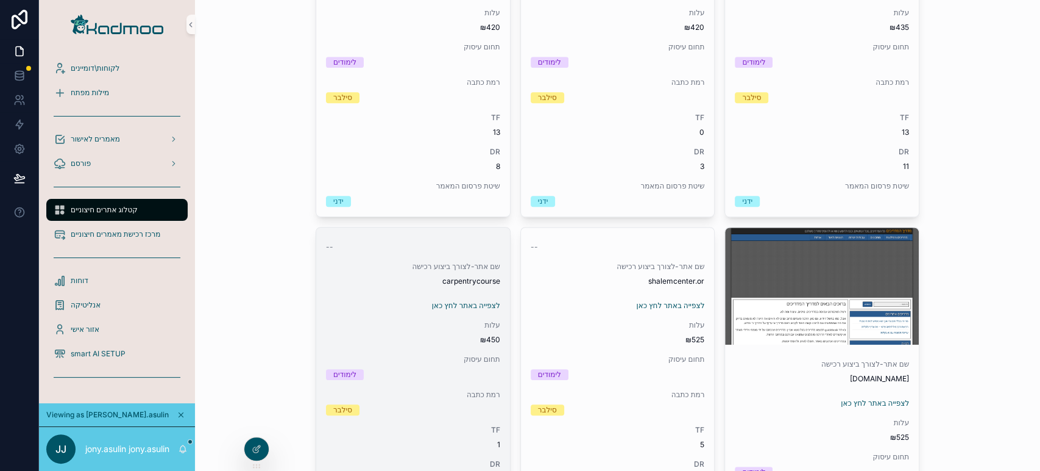
click at [387, 371] on div "לימודים" at bounding box center [413, 374] width 174 height 11
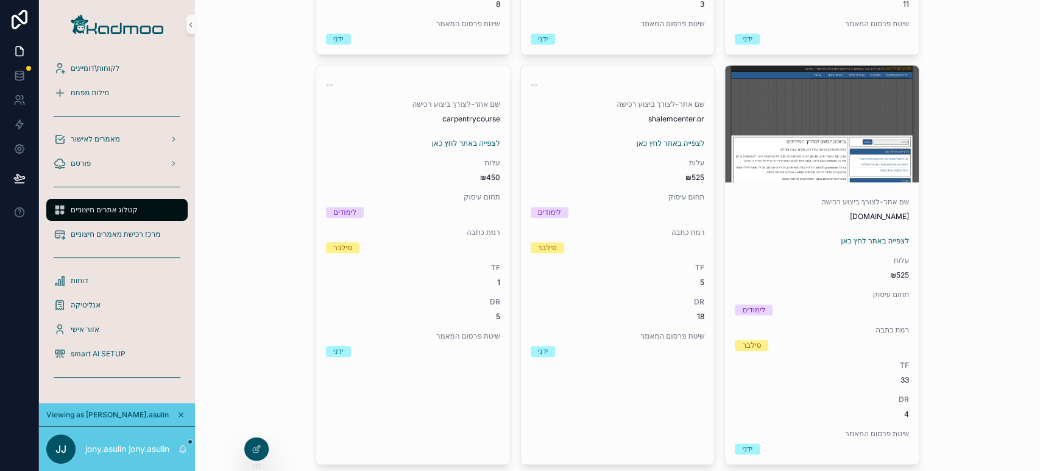
scroll to position [555, 0]
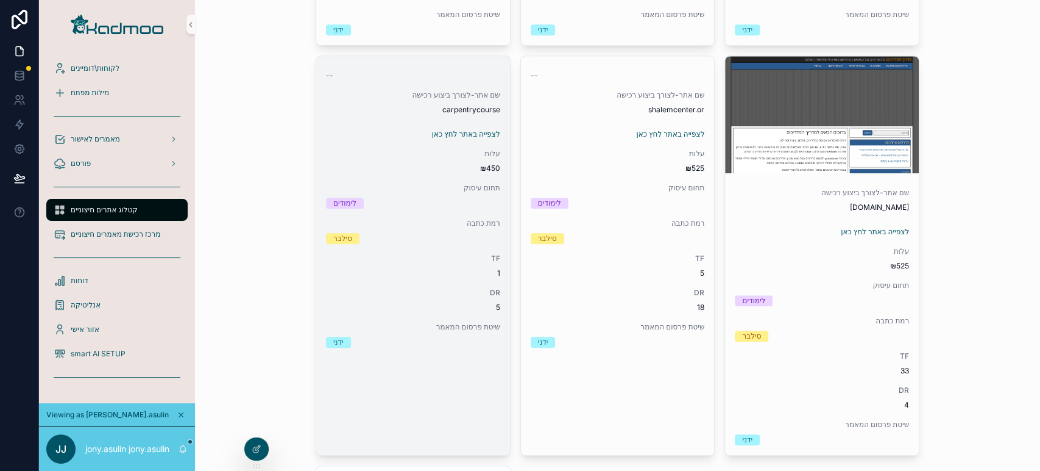
click at [410, 329] on span "שיטת פרסום המאמר" at bounding box center [413, 327] width 174 height 10
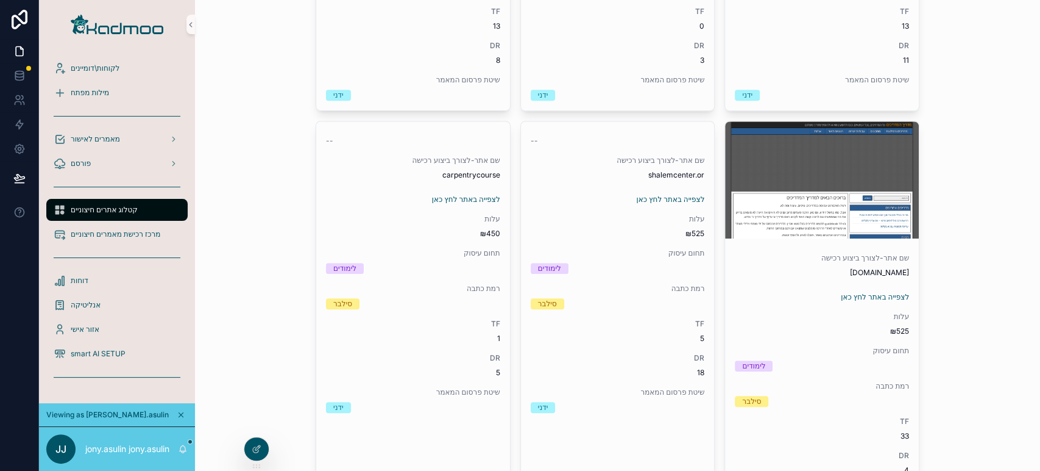
scroll to position [488, 0]
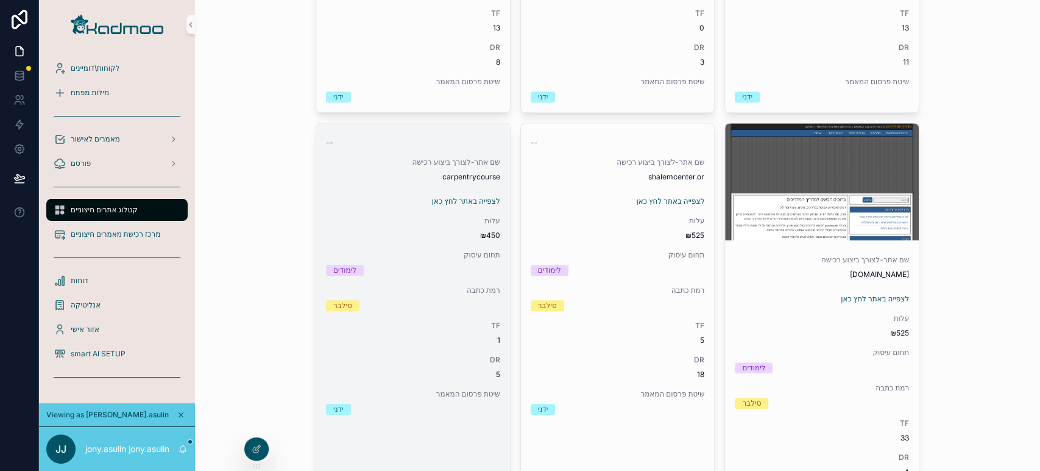
click at [432, 225] on div "עלות ₪450" at bounding box center [413, 228] width 174 height 24
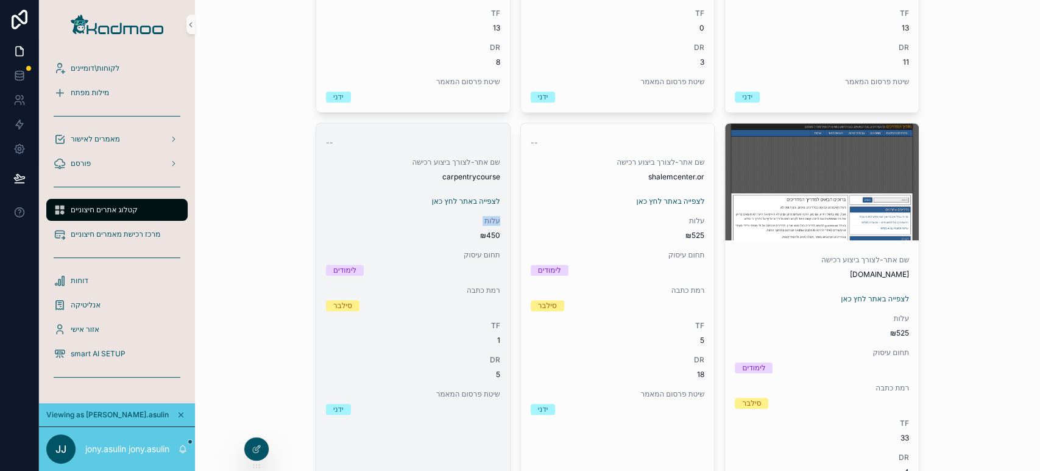
click at [432, 225] on div "עלות ₪450" at bounding box center [413, 228] width 174 height 24
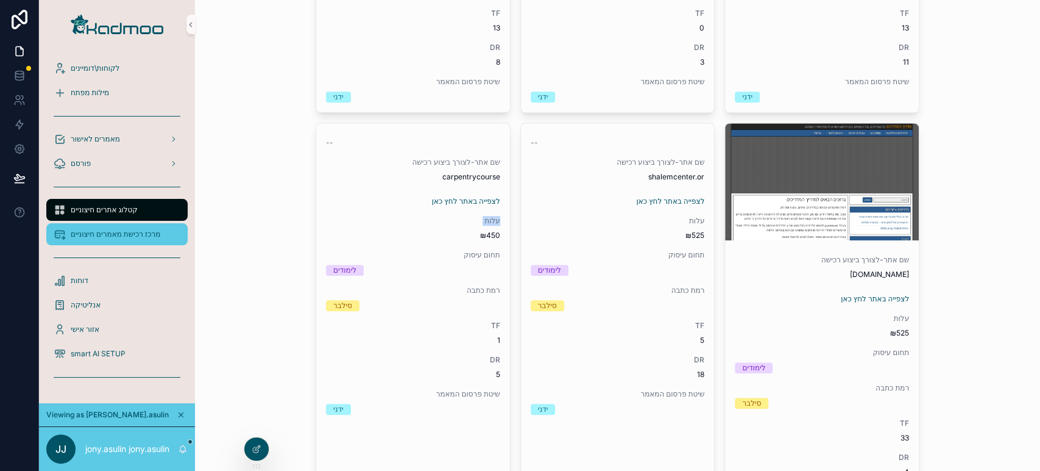
click at [119, 231] on span "מרכז רכישת מאמרים חיצוניים" at bounding box center [116, 234] width 90 height 10
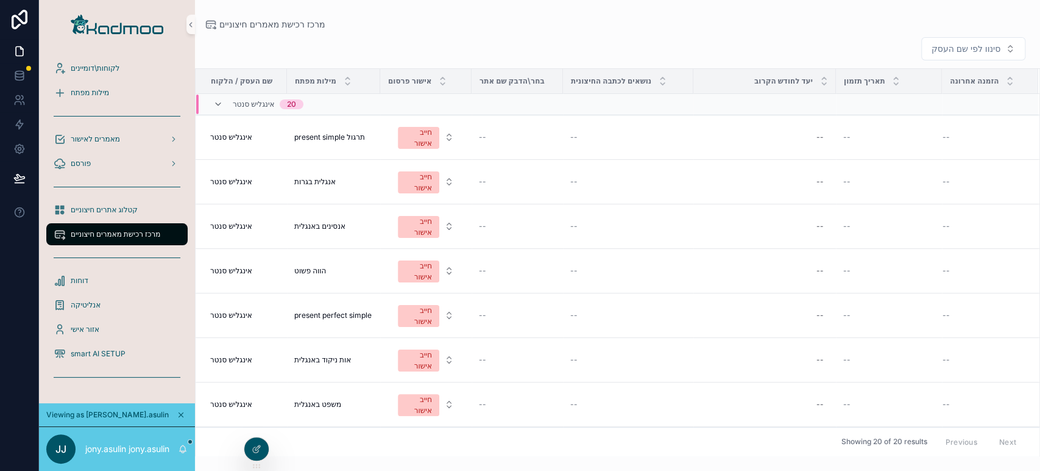
drag, startPoint x: 1039, startPoint y: 164, endPoint x: 1039, endPoint y: 233, distance: 68.9
click at [1039, 233] on div "שם העסק / הלקוח מילות מפתח אישור פרסום בחר\הדבק שם אתר נושאים לכתבה החיצונית יע…" at bounding box center [617, 262] width 845 height 388
click at [428, 226] on div "חייב אישור" at bounding box center [418, 227] width 27 height 22
click at [397, 292] on div "ללא אישור" at bounding box center [384, 295] width 33 height 11
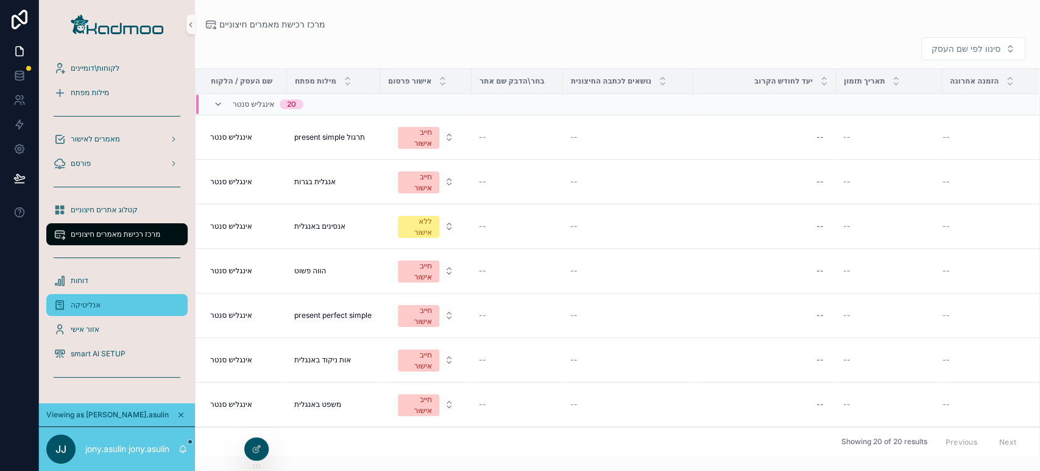
drag, startPoint x: 99, startPoint y: 302, endPoint x: 81, endPoint y: 303, distance: 17.7
click at [81, 303] on span "אנליטיקה" at bounding box center [86, 305] width 30 height 10
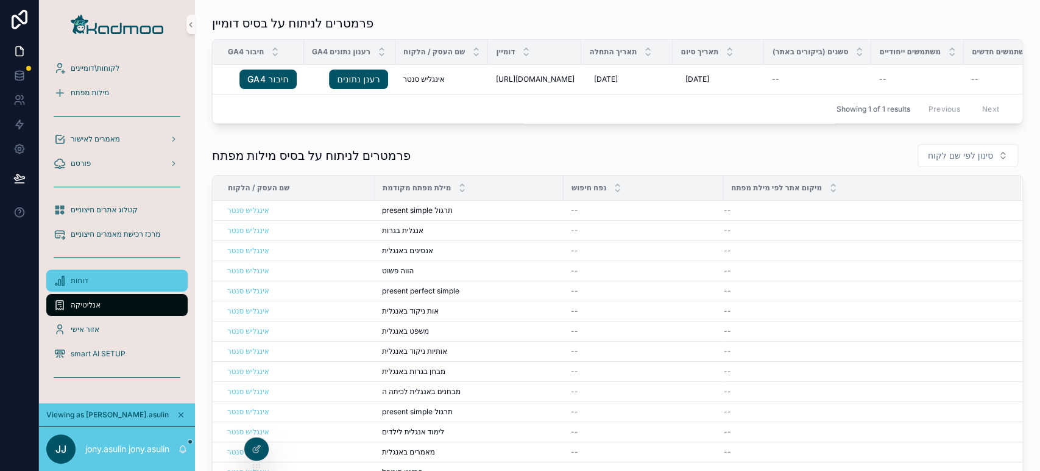
click at [100, 282] on div "דוחות" at bounding box center [117, 281] width 127 height 20
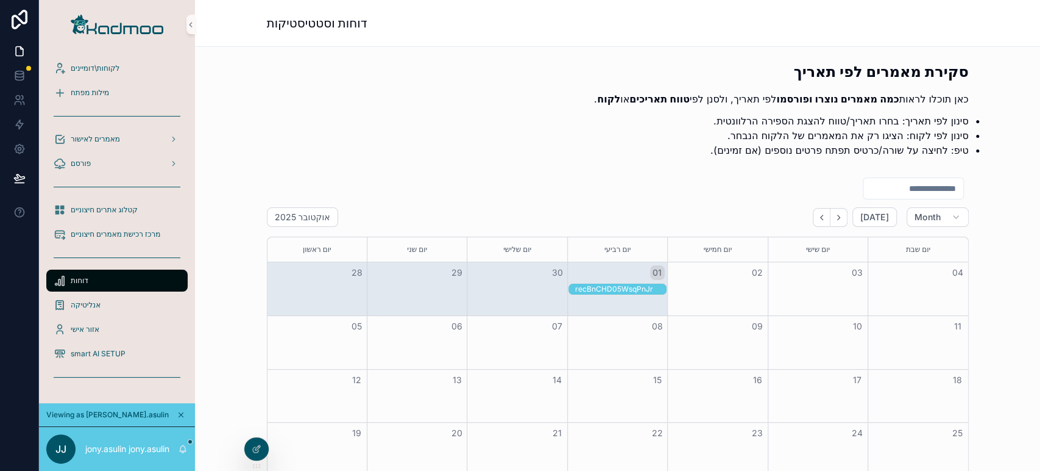
click at [123, 31] on img "scrollable content" at bounding box center [117, 25] width 93 height 20
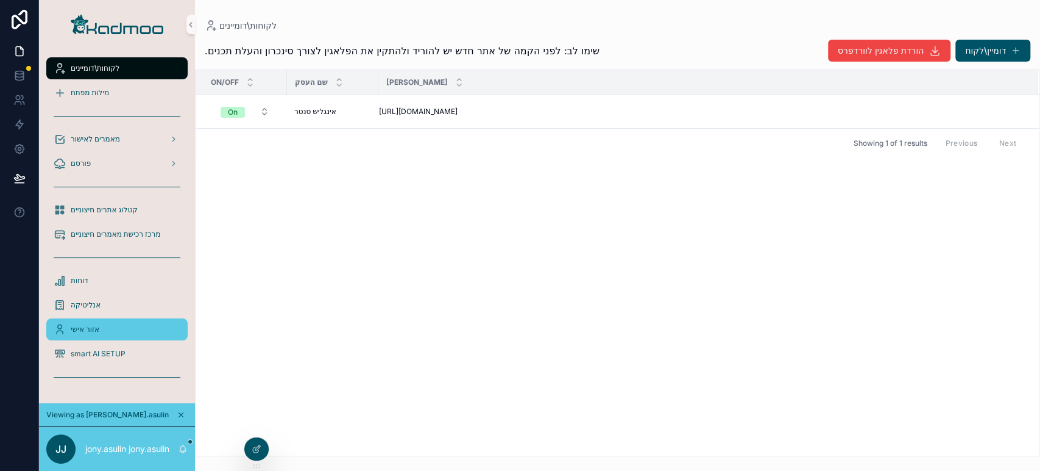
click at [118, 333] on div "אזור אישי" at bounding box center [117, 329] width 127 height 20
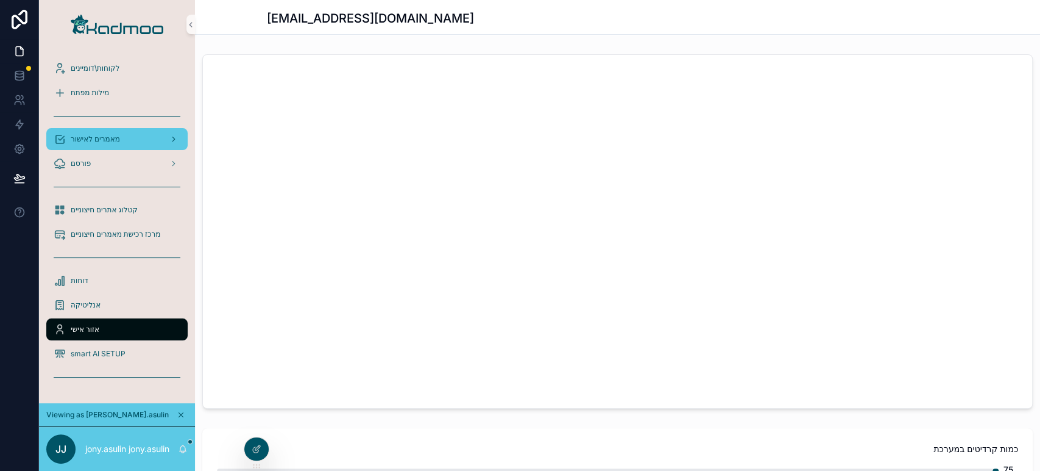
click at [120, 135] on span "מאמרים לאישור" at bounding box center [95, 139] width 49 height 10
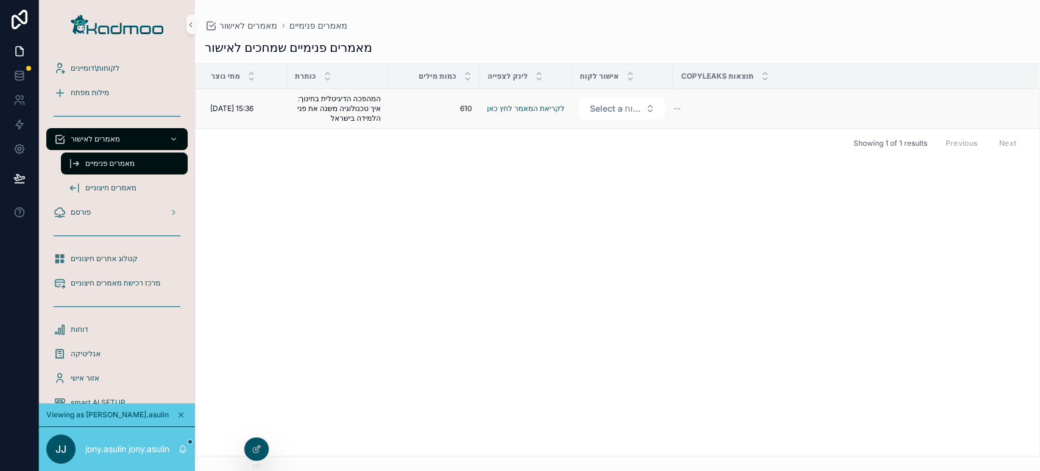
click at [549, 117] on td "לקריאת המאמר לחץ כאן לקריאת המאמר לחץ כאן" at bounding box center [526, 109] width 92 height 40
click at [548, 108] on link "לקריאת המאמר לחץ כאן" at bounding box center [525, 108] width 77 height 9
click at [623, 111] on span "Select a אישור לקוח" at bounding box center [614, 108] width 51 height 12
click at [795, 193] on div "מתי נוצר כותרת כמות מילים לינק לצפייה אישור לקוח תוצאות copyleaks [DATE] 15:36 …" at bounding box center [618, 259] width 844 height 391
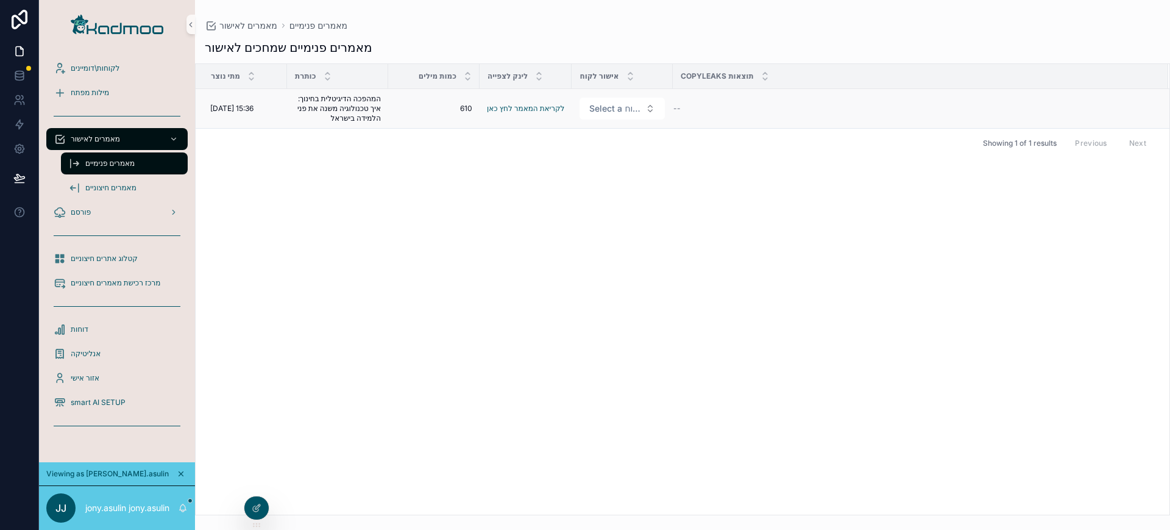
click at [702, 108] on div "--" at bounding box center [914, 109] width 480 height 10
click at [512, 108] on link "לקריאת המאמר לחץ כאן" at bounding box center [525, 108] width 77 height 9
click at [352, 109] on span "המהפכה הדיגיטלית בחינוך: איך טכנולוגיה משנה את פני הלמידה בישראל" at bounding box center [337, 108] width 87 height 29
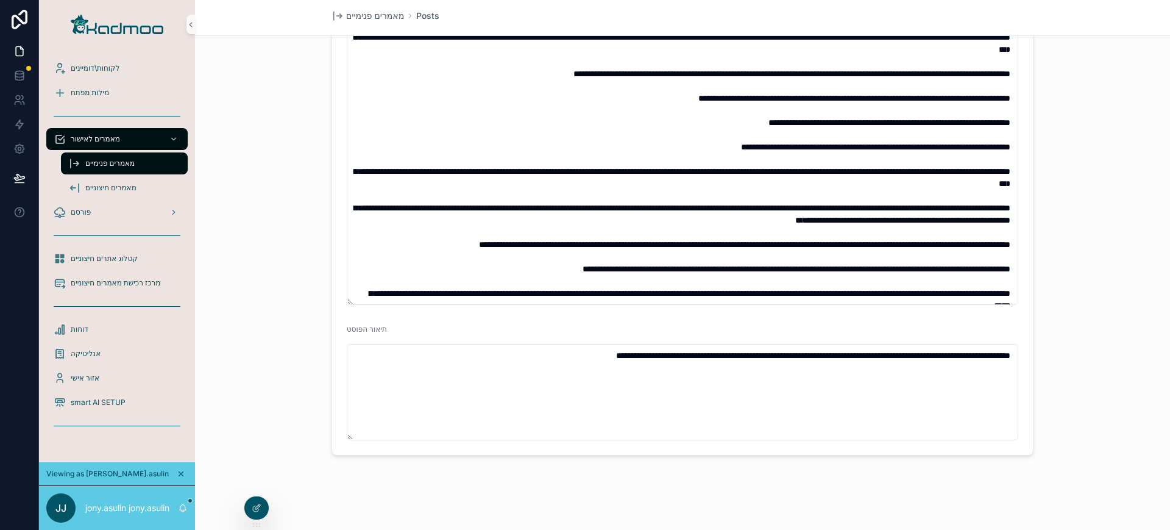
scroll to position [709, 0]
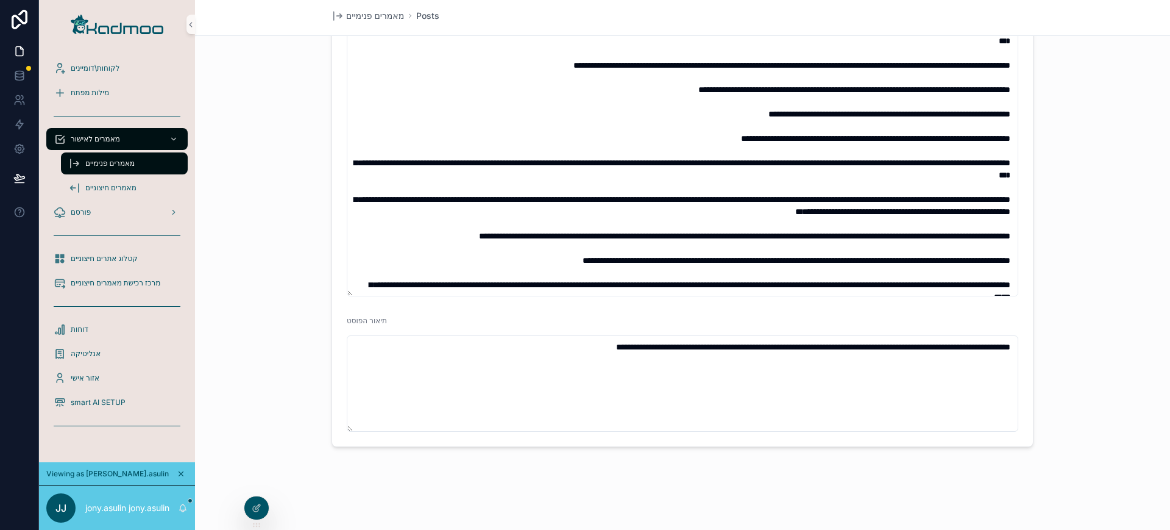
click at [129, 167] on span "מאמרים פנימיים" at bounding box center [109, 163] width 49 height 10
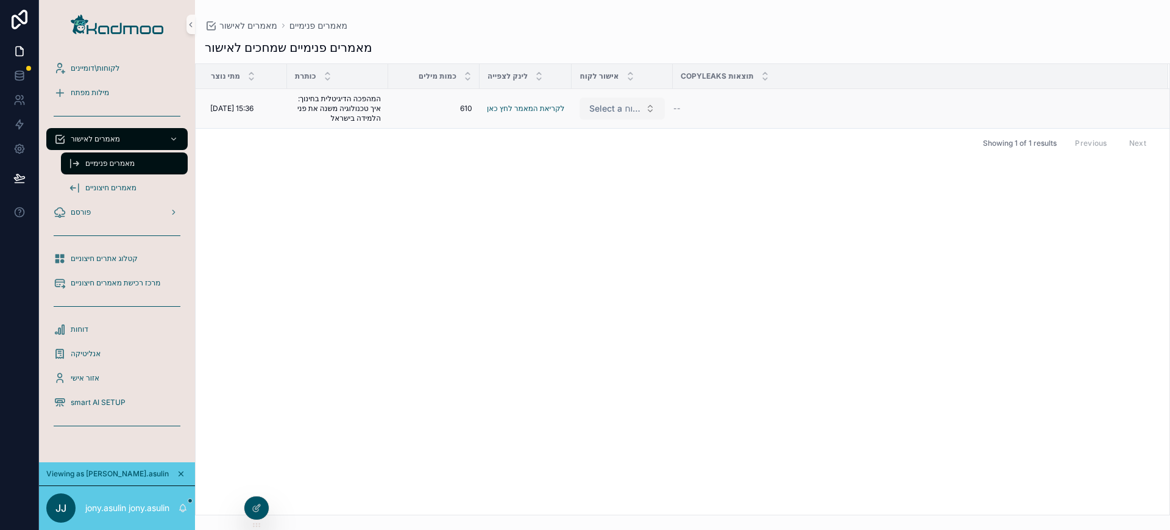
click at [638, 107] on span "Select a אישור לקוח" at bounding box center [614, 108] width 51 height 12
click at [773, 139] on div "Showing 1 of 1 results Previous Next" at bounding box center [683, 142] width 974 height 29
click at [636, 113] on span "Select a אישור לקוח" at bounding box center [614, 108] width 51 height 12
click at [750, 185] on div "מתי נוצר כותרת כמות מילים לינק לצפייה אישור לקוח תוצאות copyleaks [DATE] 15:36 …" at bounding box center [683, 289] width 974 height 450
click at [17, 47] on icon at bounding box center [19, 51] width 12 height 12
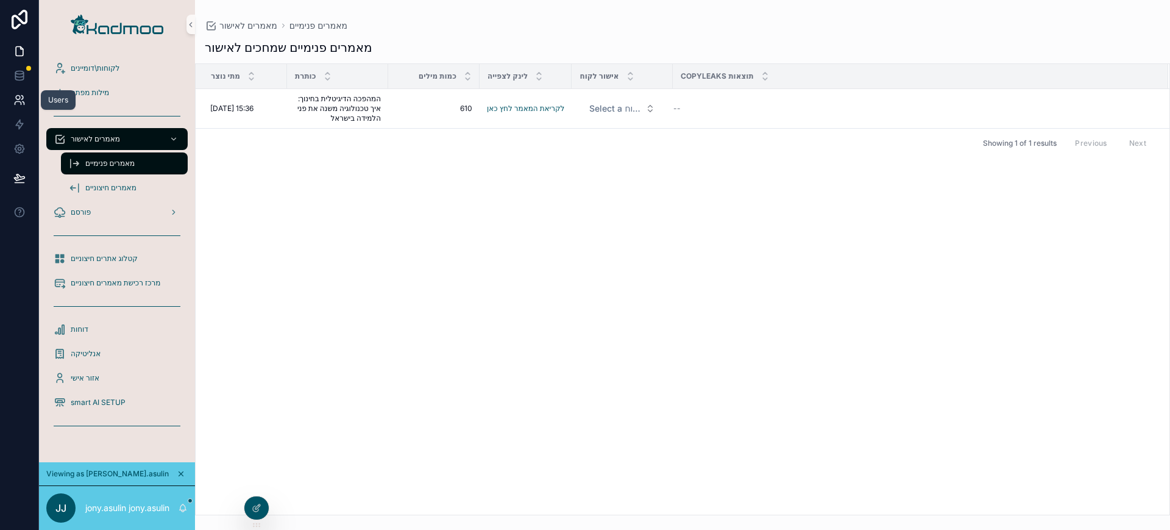
click at [21, 98] on icon at bounding box center [19, 100] width 12 height 12
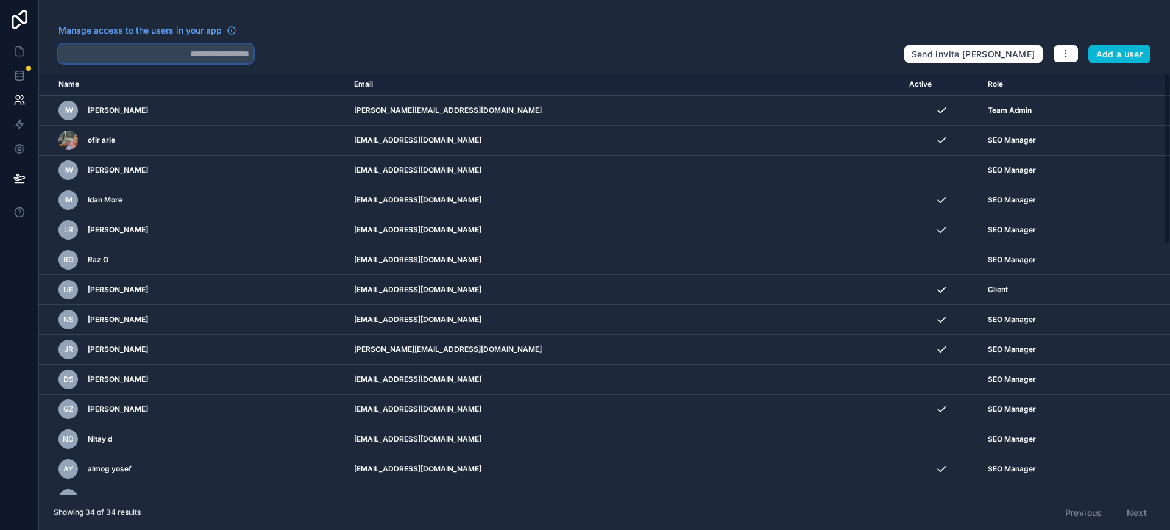
click at [220, 50] on input "text" at bounding box center [156, 54] width 195 height 20
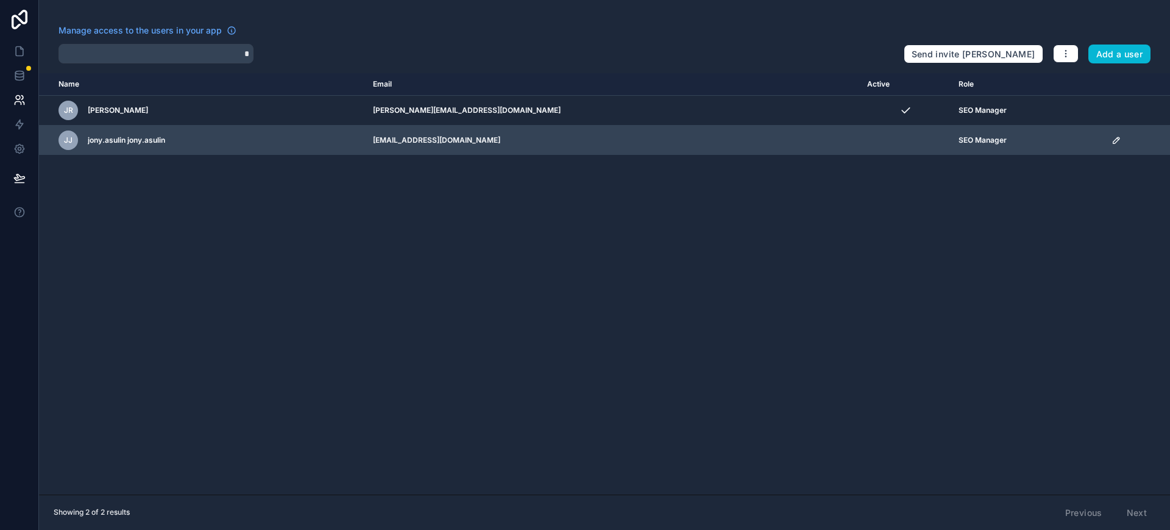
click at [1040, 138] on icon "scrollable content" at bounding box center [1117, 140] width 10 height 10
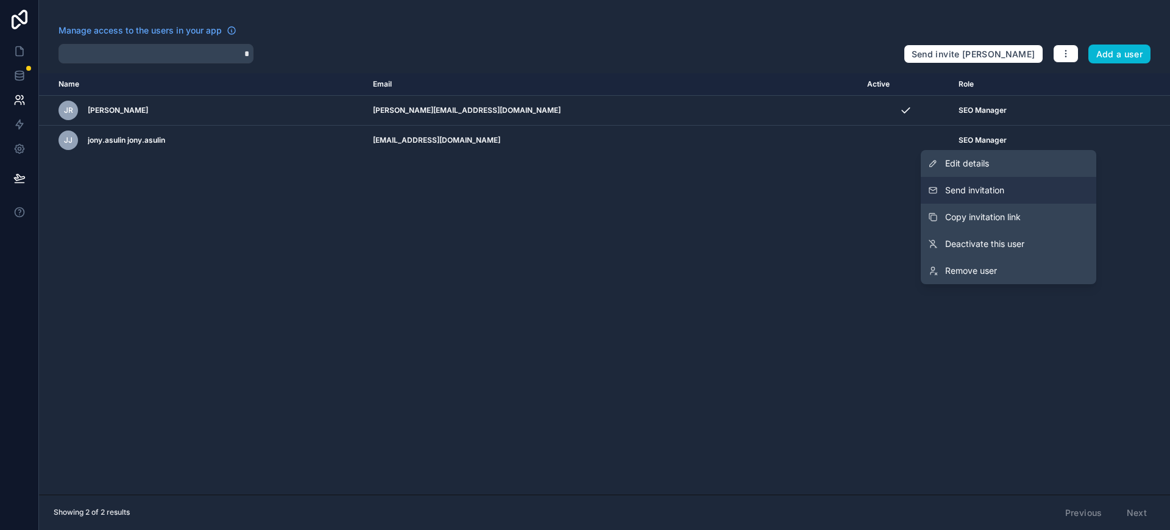
click at [1013, 193] on button "Send invitation" at bounding box center [1009, 190] width 176 height 27
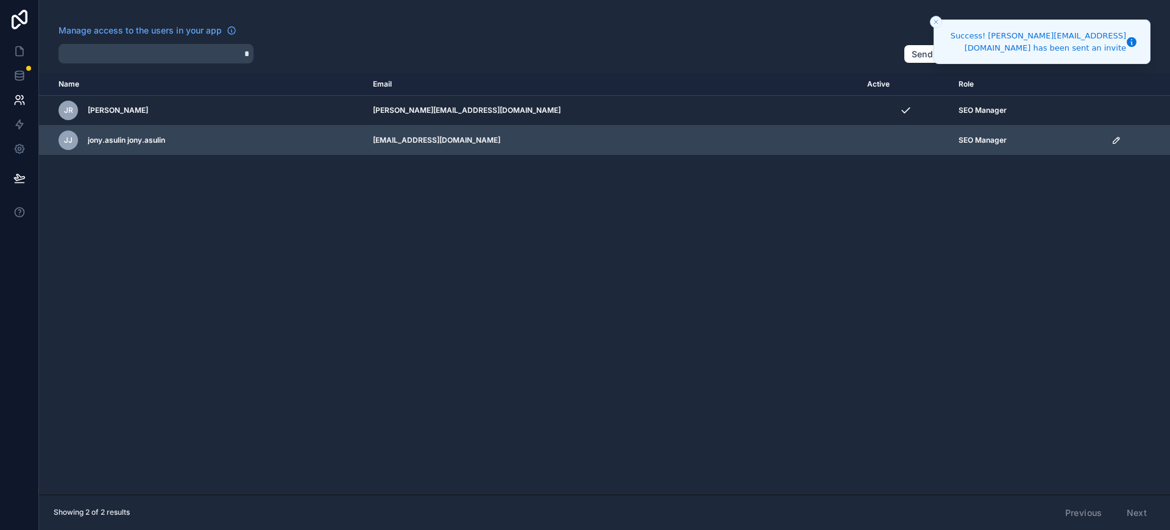
click at [1040, 137] on icon "scrollable content" at bounding box center [1117, 140] width 10 height 10
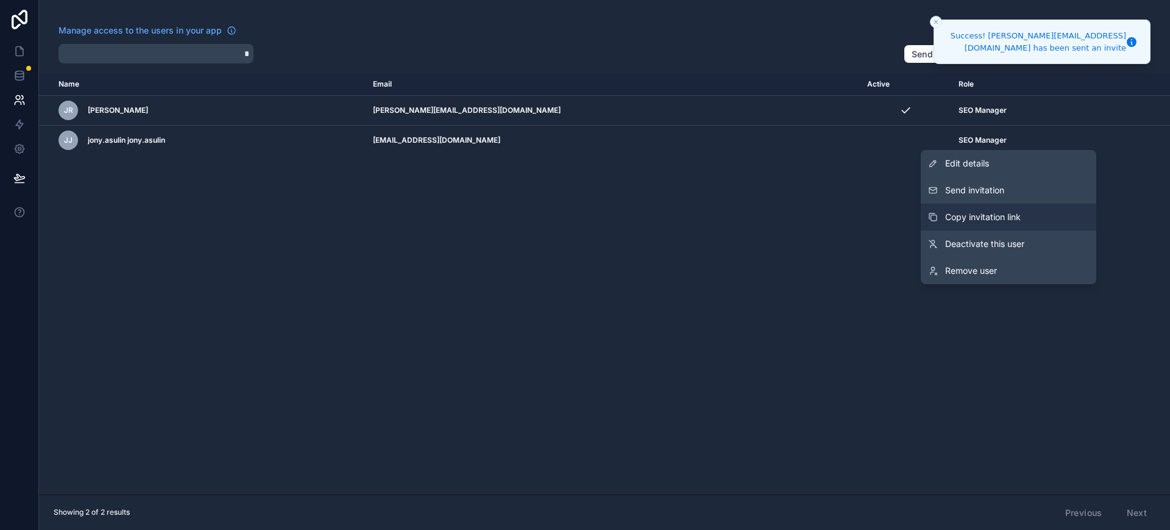
click at [1000, 211] on span "Copy invitation link" at bounding box center [983, 217] width 76 height 12
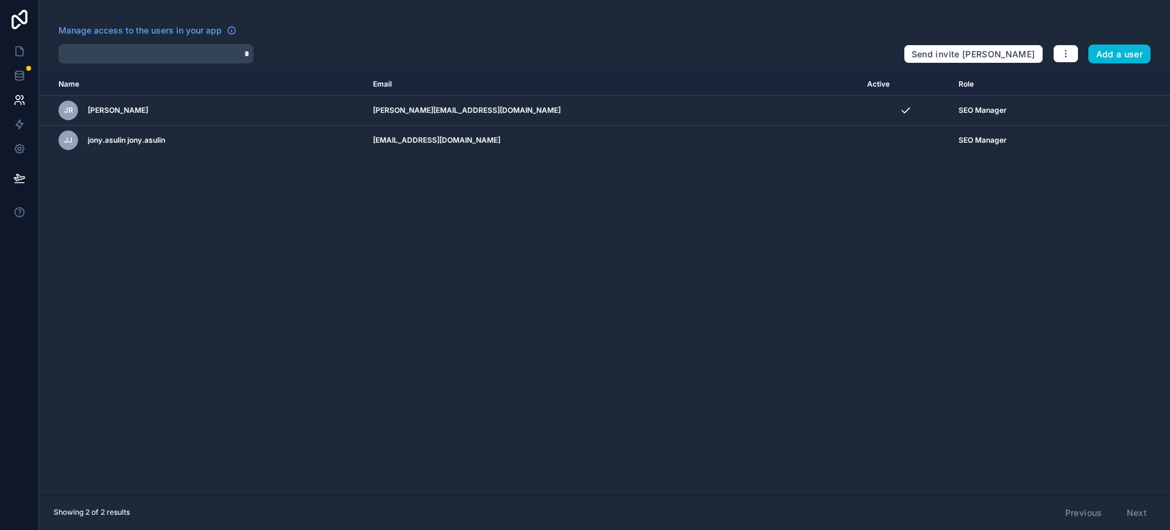
type input "**"
click at [54, 99] on div "Users" at bounding box center [58, 100] width 20 height 10
click at [182, 53] on input "**" at bounding box center [156, 54] width 195 height 20
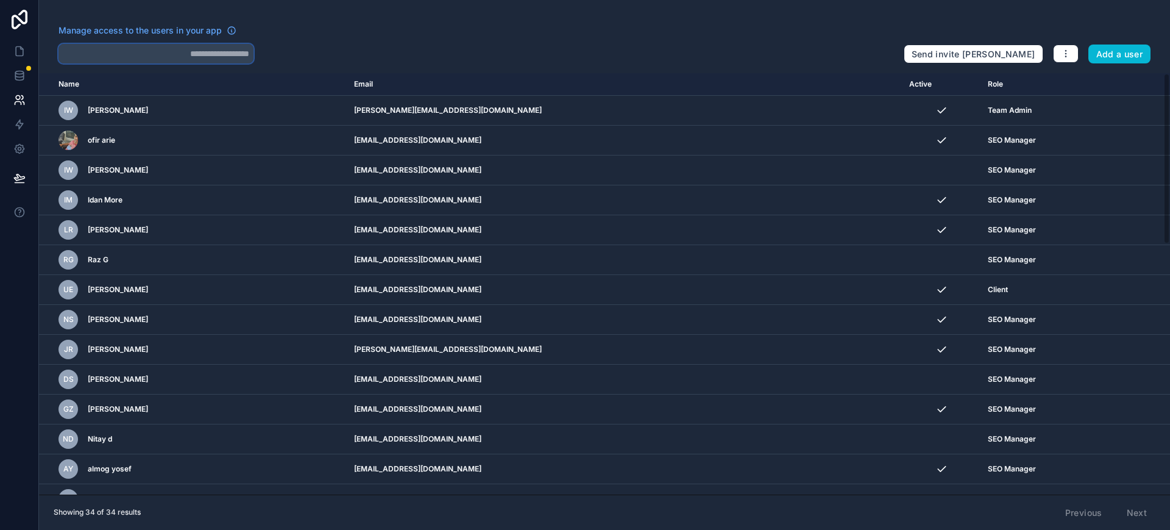
type input "**"
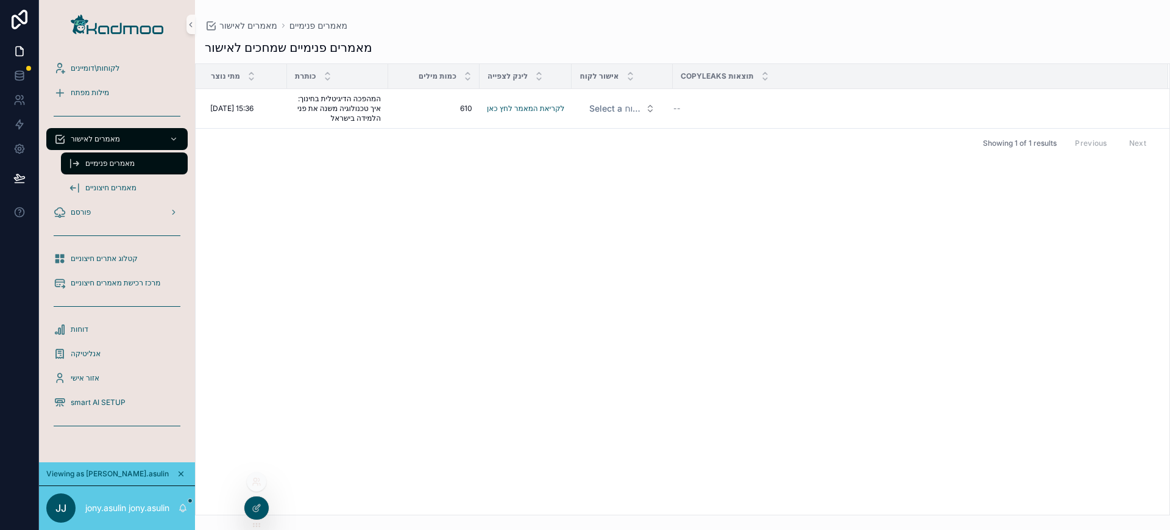
click at [261, 470] on div at bounding box center [257, 482] width 20 height 20
click at [258, 470] on icon at bounding box center [255, 484] width 5 height 2
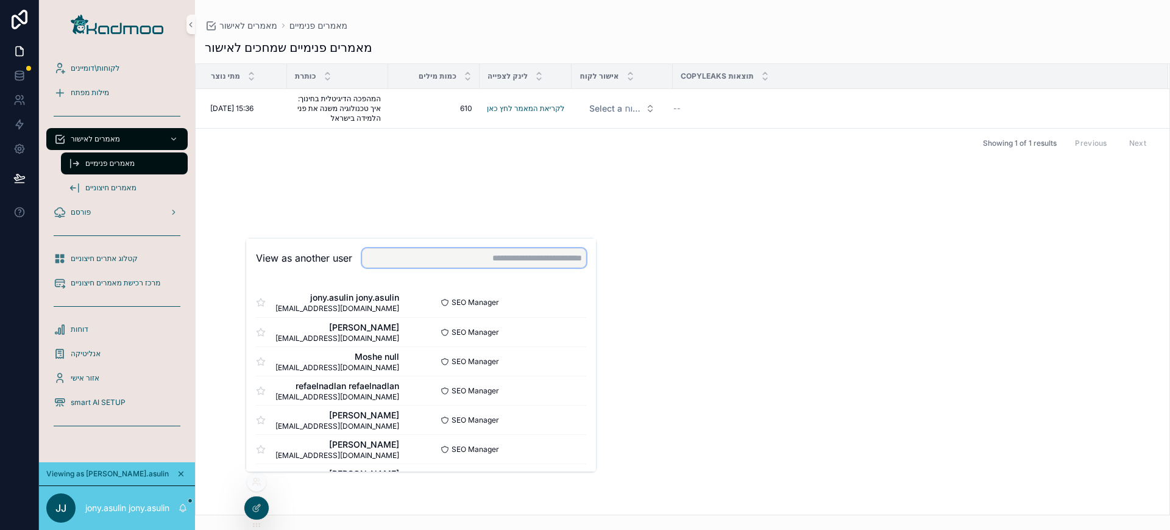
click at [440, 253] on input "text" at bounding box center [474, 258] width 224 height 20
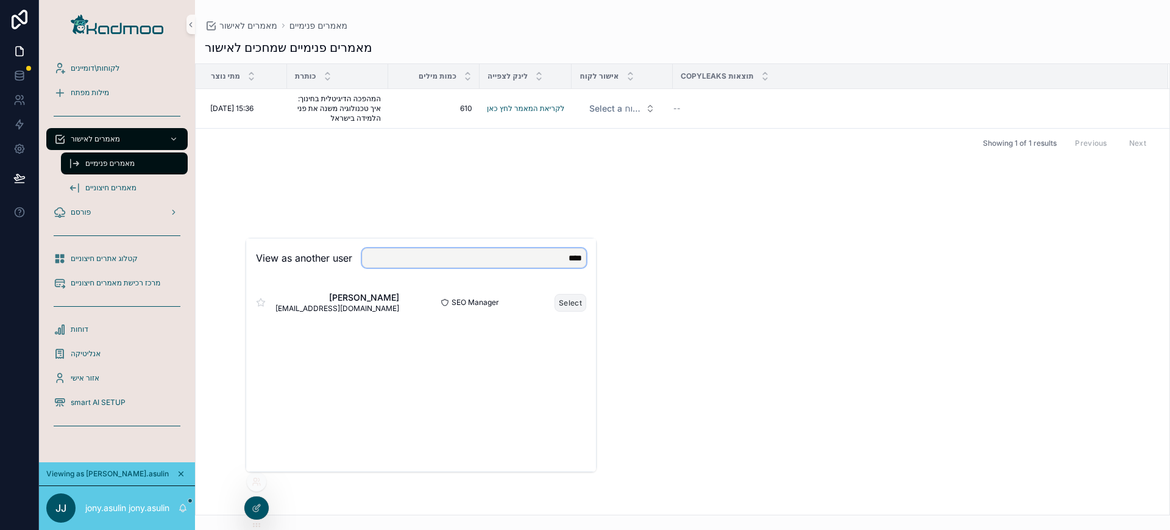
type input "****"
click at [569, 306] on button "Select" at bounding box center [571, 303] width 32 height 18
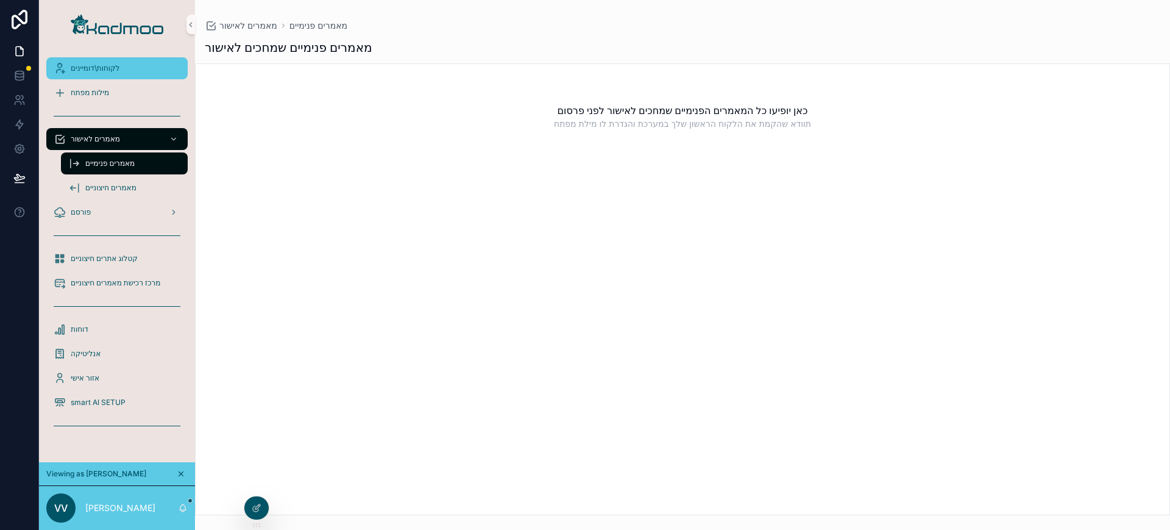
click at [90, 68] on span "לקוחות\דומיינים" at bounding box center [95, 68] width 49 height 10
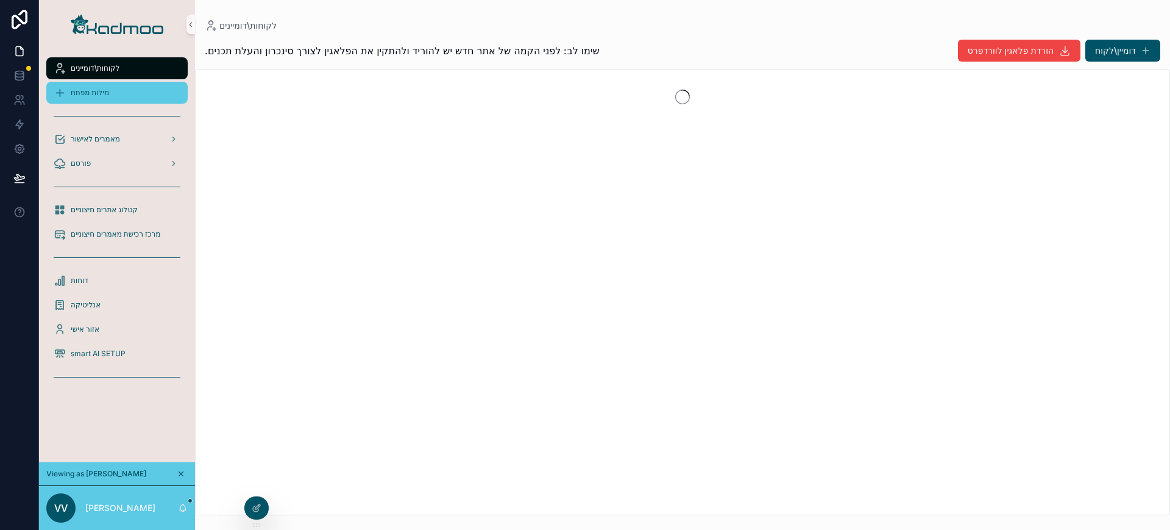
click at [90, 88] on span "מילות מפתח" at bounding box center [90, 93] width 38 height 10
